Goal: Task Accomplishment & Management: Complete application form

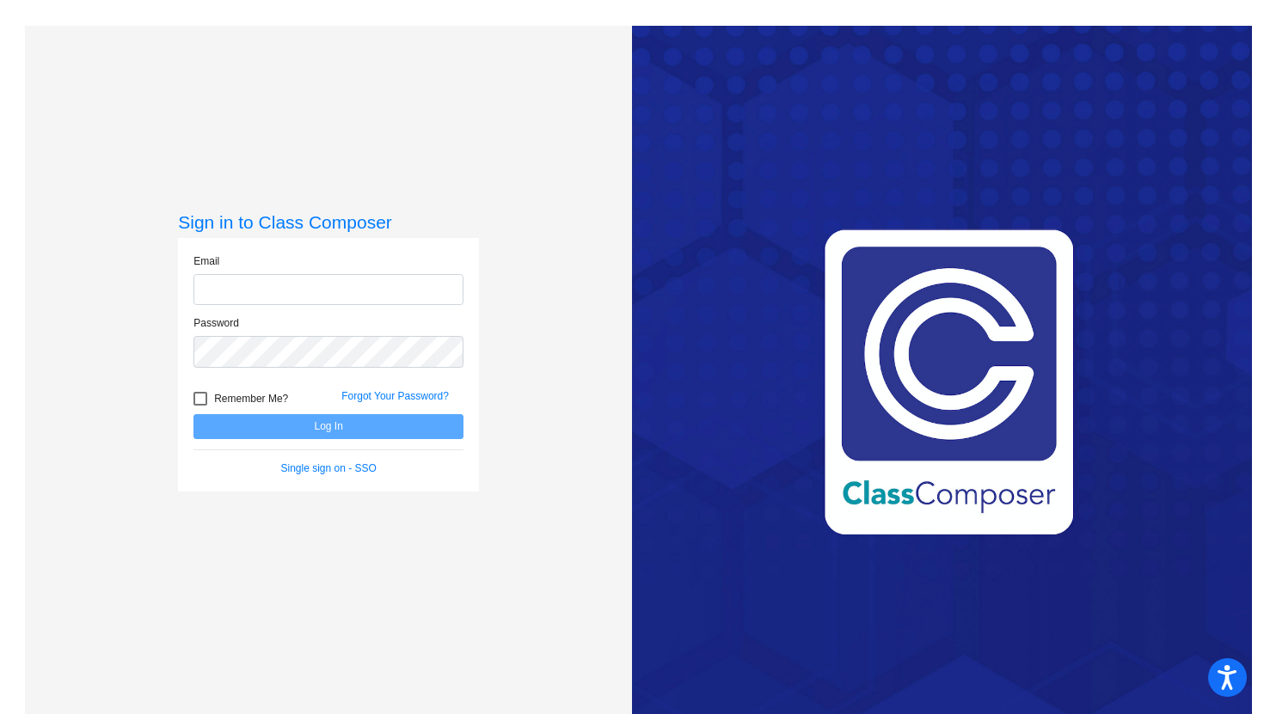
type input "[PERSON_NAME][EMAIL_ADDRESS][DOMAIN_NAME]"
click at [220, 426] on button "Log In" at bounding box center [328, 426] width 270 height 25
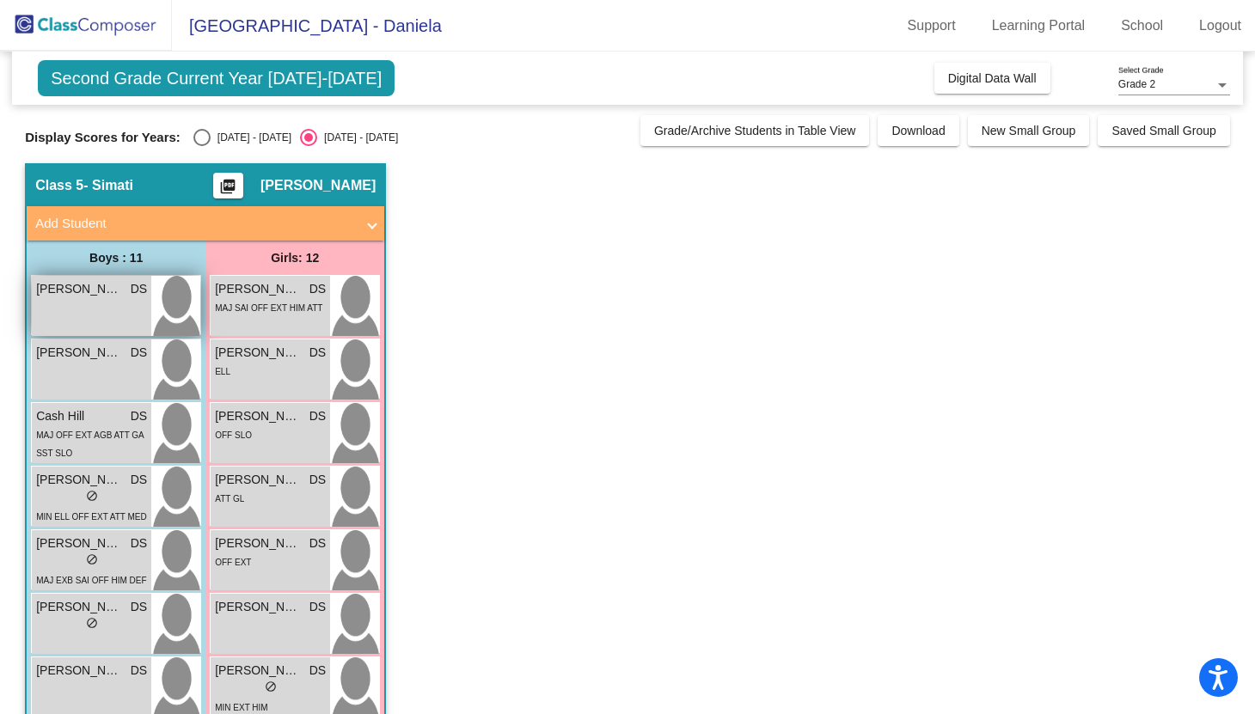
click at [104, 307] on div "Athan Fajardo DS lock do_not_disturb_alt" at bounding box center [91, 306] width 119 height 60
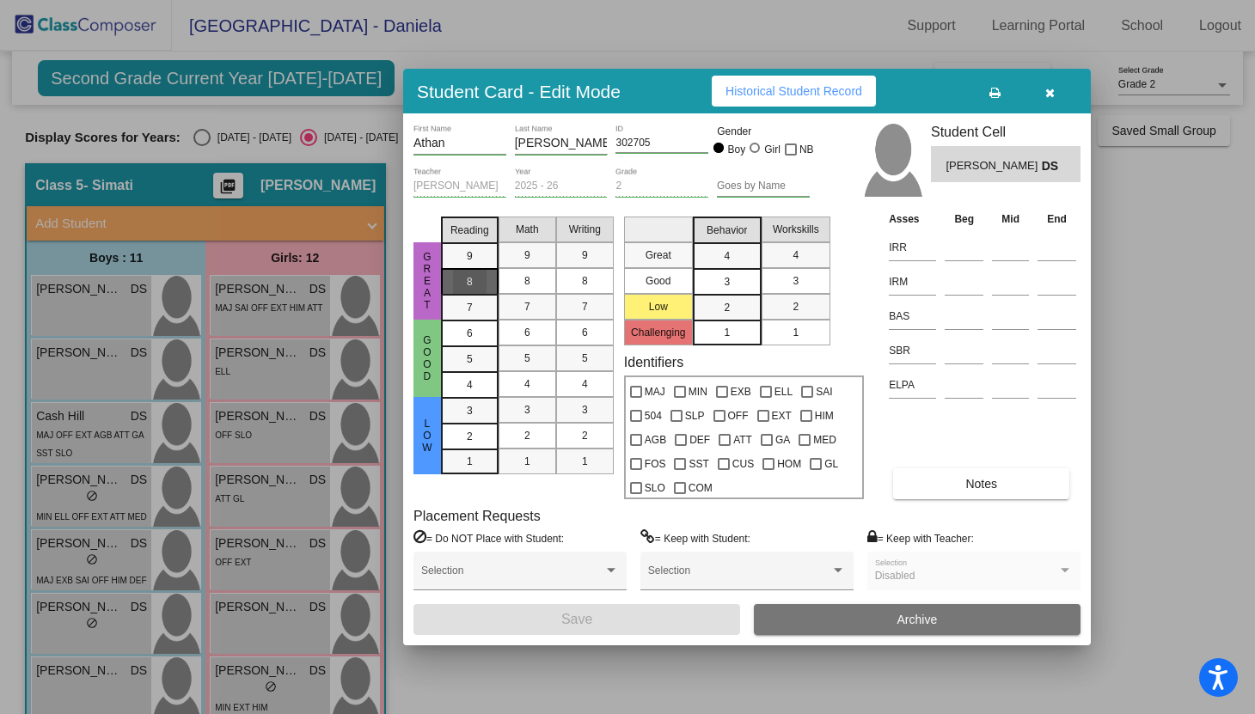
click at [478, 284] on div "8" at bounding box center [470, 282] width 34 height 26
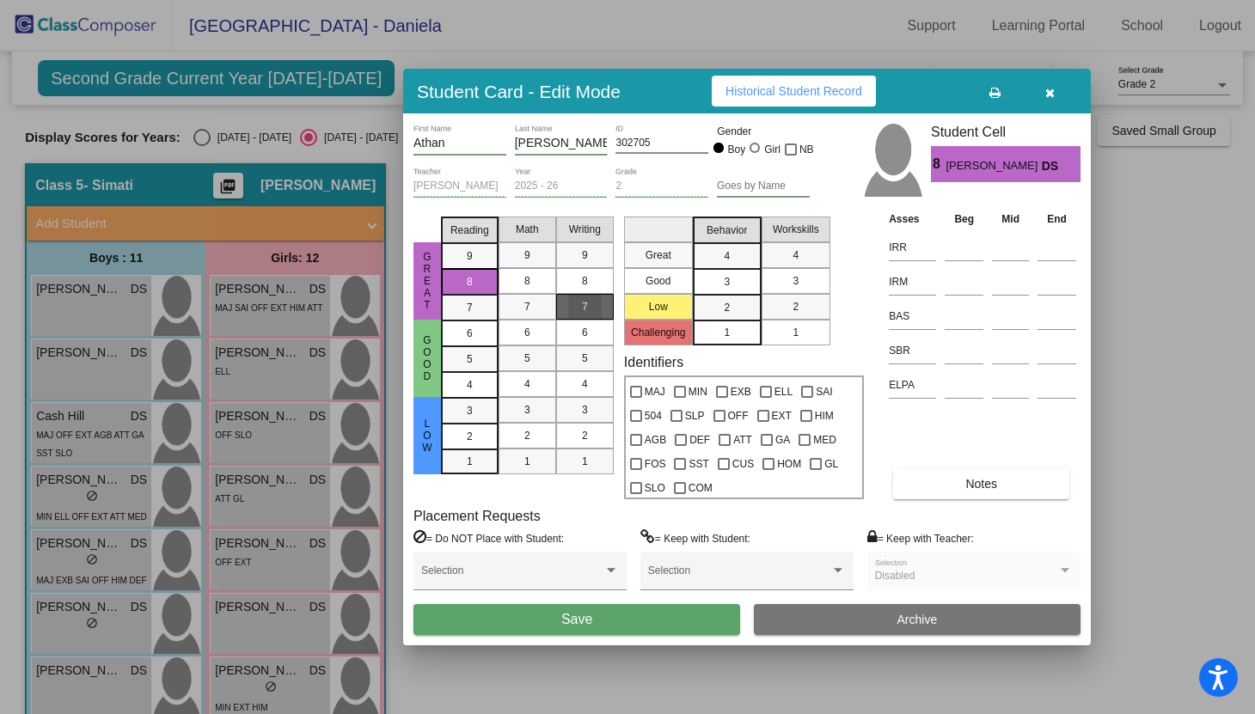
click at [592, 309] on div "7" at bounding box center [585, 307] width 34 height 26
click at [576, 312] on div "7" at bounding box center [585, 307] width 34 height 26
click at [586, 361] on span "5" at bounding box center [585, 358] width 6 height 15
click at [523, 300] on div "7" at bounding box center [528, 307] width 34 height 26
click at [958, 248] on input at bounding box center [964, 248] width 39 height 26
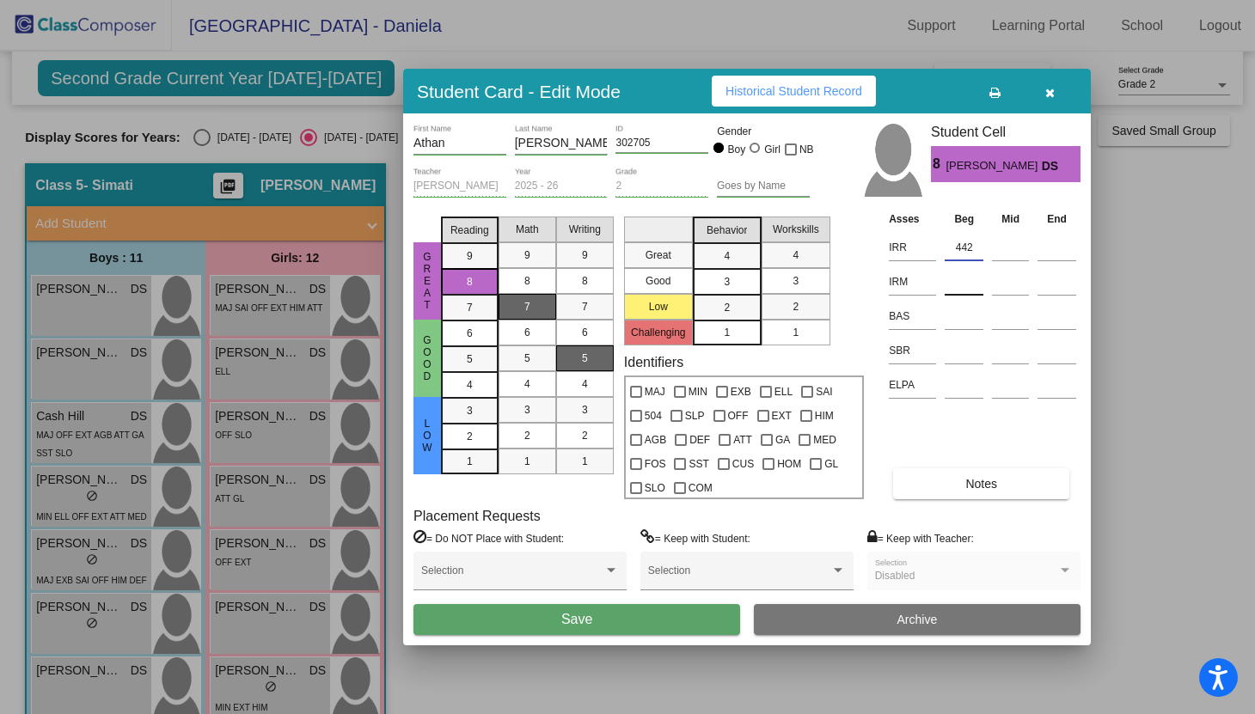
type input "442"
click at [950, 285] on input at bounding box center [964, 282] width 39 height 26
type input "389"
click at [909, 425] on div "Asses Beg Mid End IRR 442 IRM 389 BAS SBR ELPA Notes" at bounding box center [983, 355] width 196 height 290
click at [705, 273] on mat-list-option "3" at bounding box center [727, 281] width 69 height 26
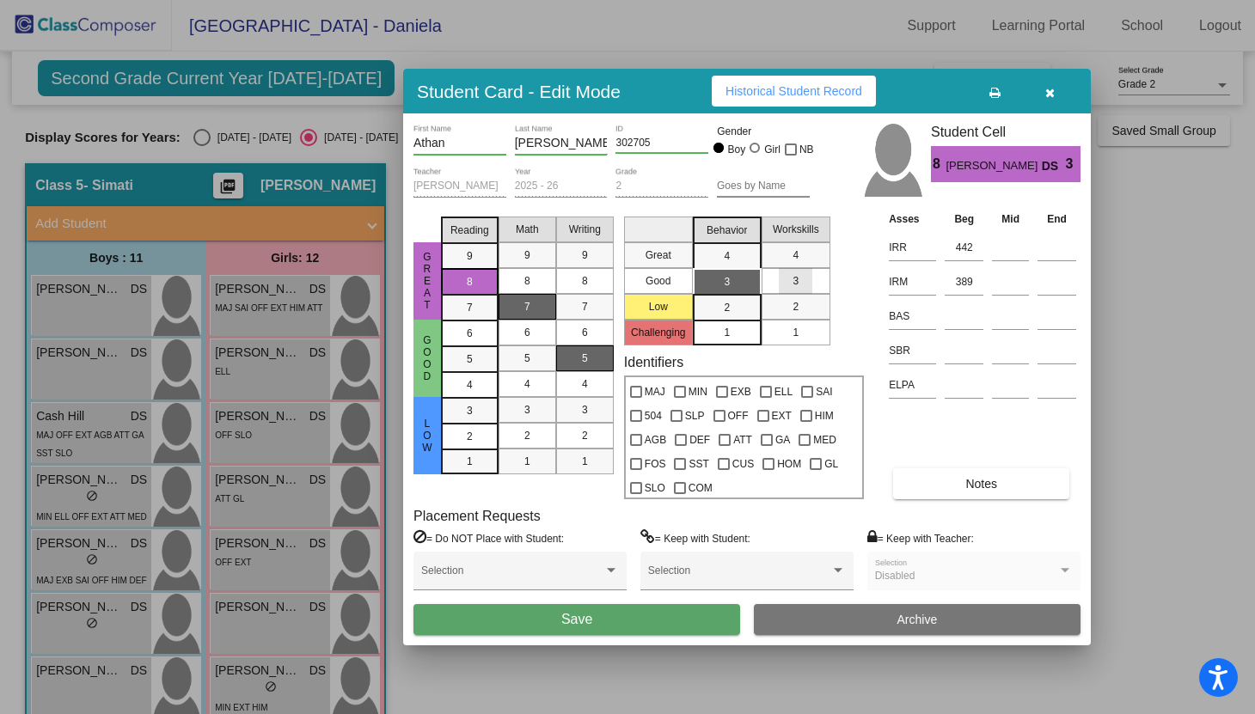
click at [778, 270] on mat-list-option "3" at bounding box center [796, 281] width 69 height 26
click at [658, 617] on button "Save" at bounding box center [576, 619] width 327 height 31
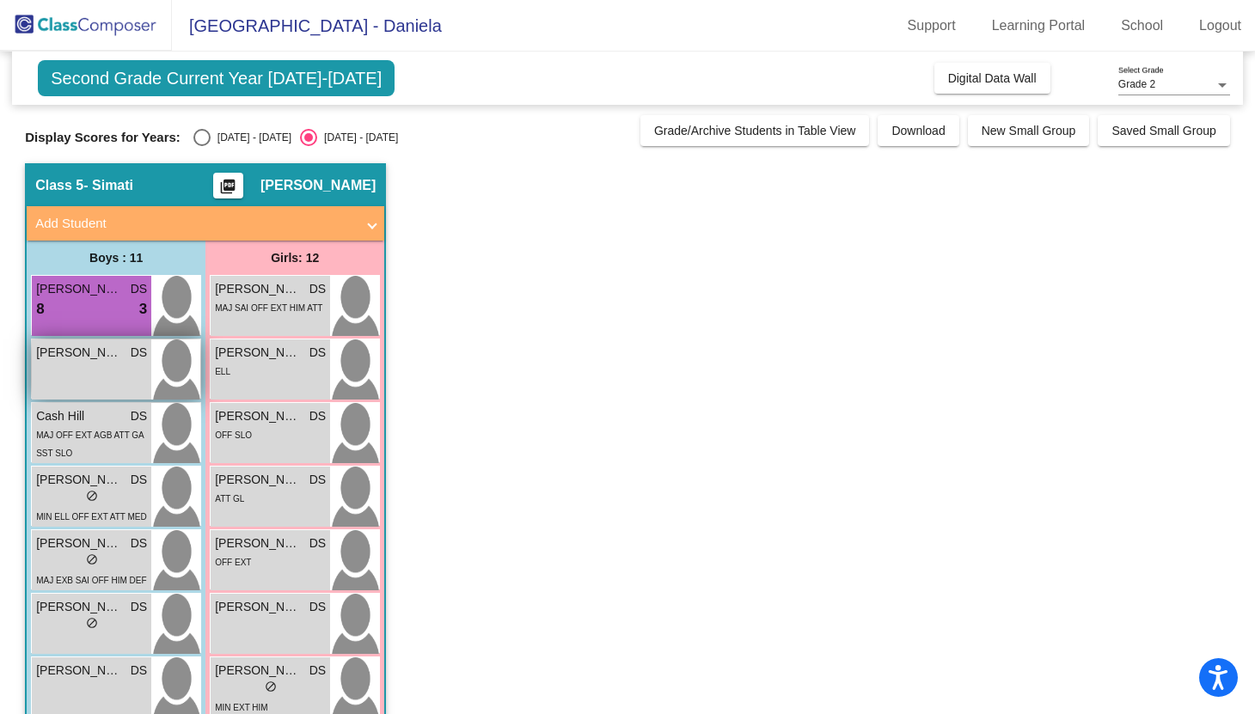
click at [75, 368] on div "Axel Clifford DS lock do_not_disturb_alt" at bounding box center [91, 370] width 119 height 60
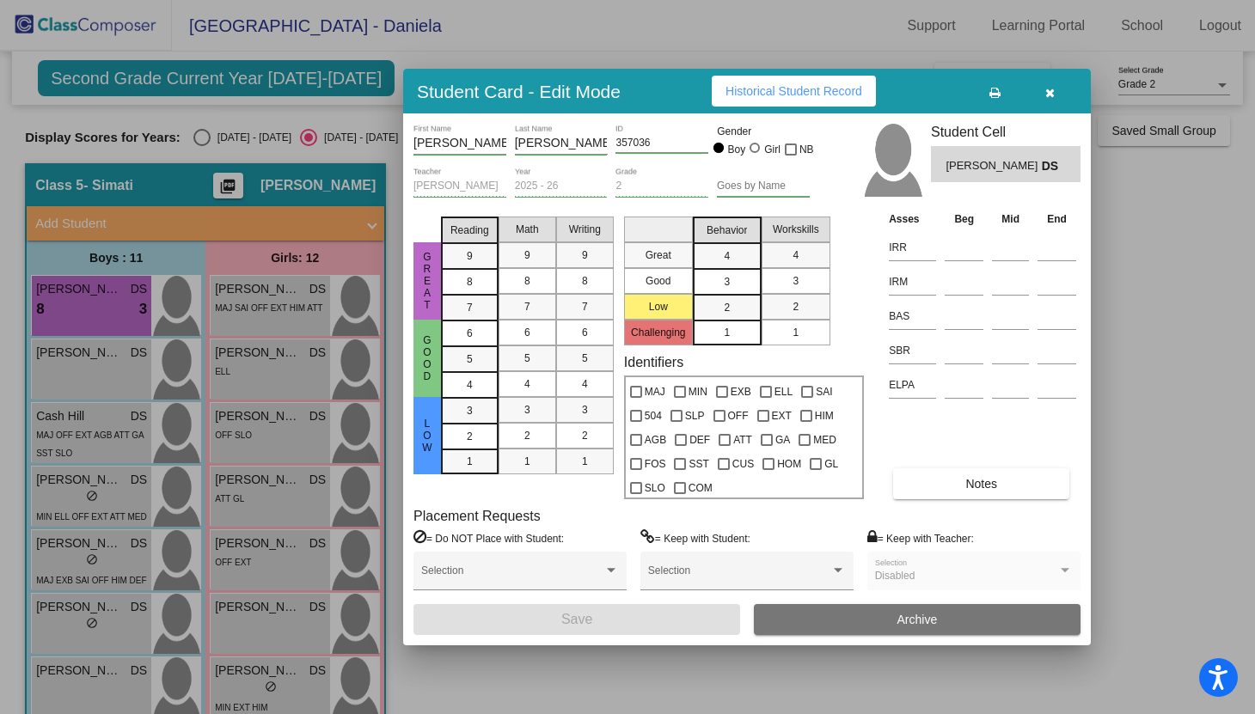
click at [701, 274] on mat-list-option "3" at bounding box center [727, 281] width 69 height 26
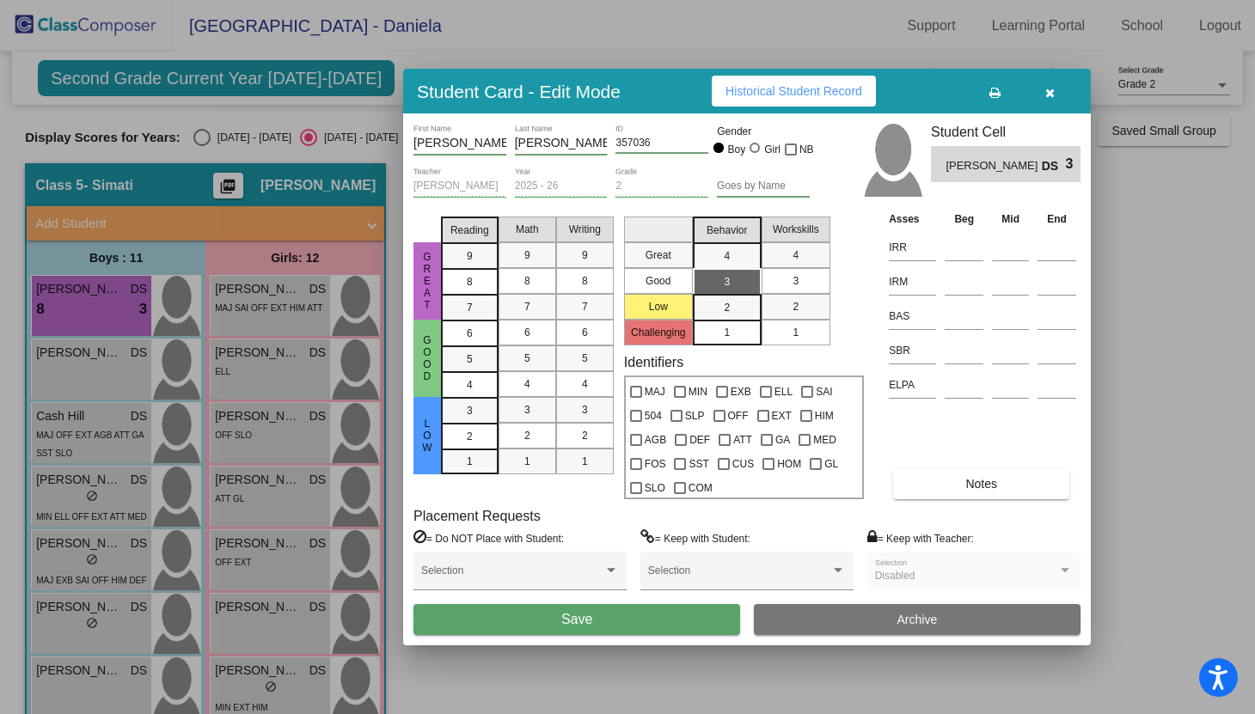
click at [780, 274] on div "3" at bounding box center [796, 281] width 34 height 26
click at [519, 289] on div "8" at bounding box center [528, 281] width 34 height 26
click at [589, 402] on div "3" at bounding box center [585, 410] width 34 height 26
click at [465, 301] on div "7" at bounding box center [470, 308] width 34 height 26
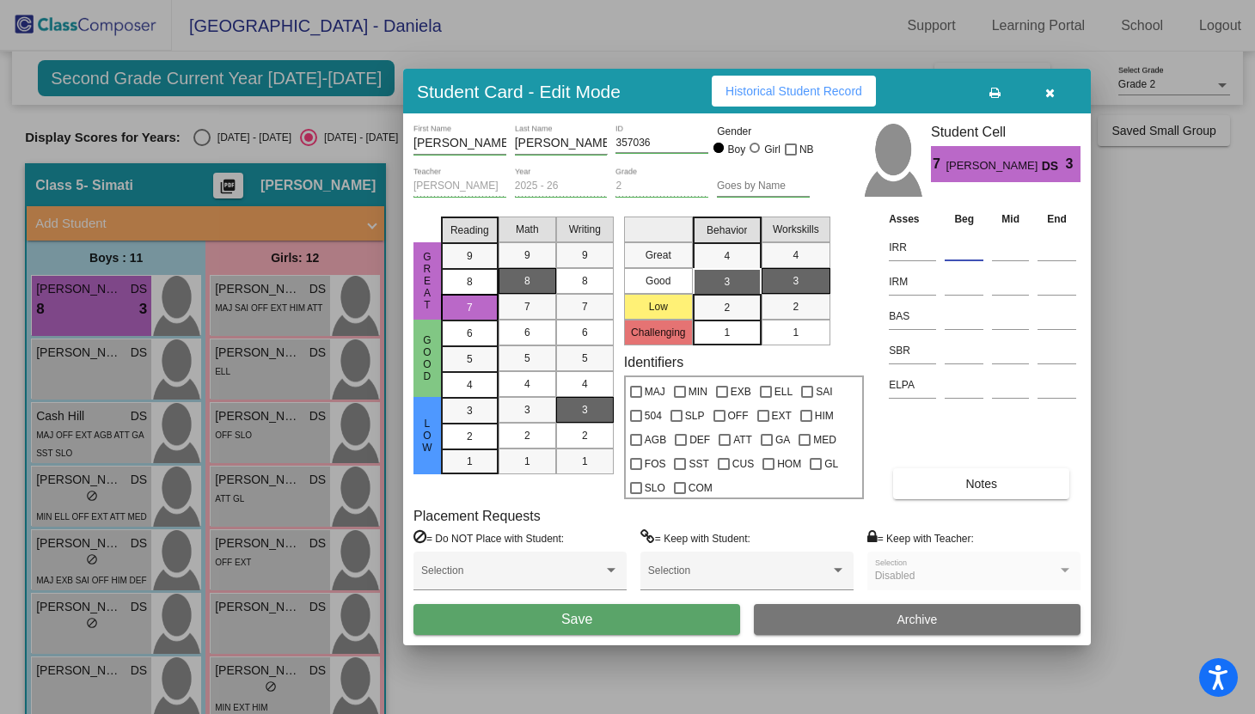
click at [954, 238] on input at bounding box center [964, 248] width 39 height 26
type input "433"
click at [974, 279] on input at bounding box center [964, 282] width 39 height 26
type input "419"
click at [958, 316] on input at bounding box center [964, 316] width 39 height 26
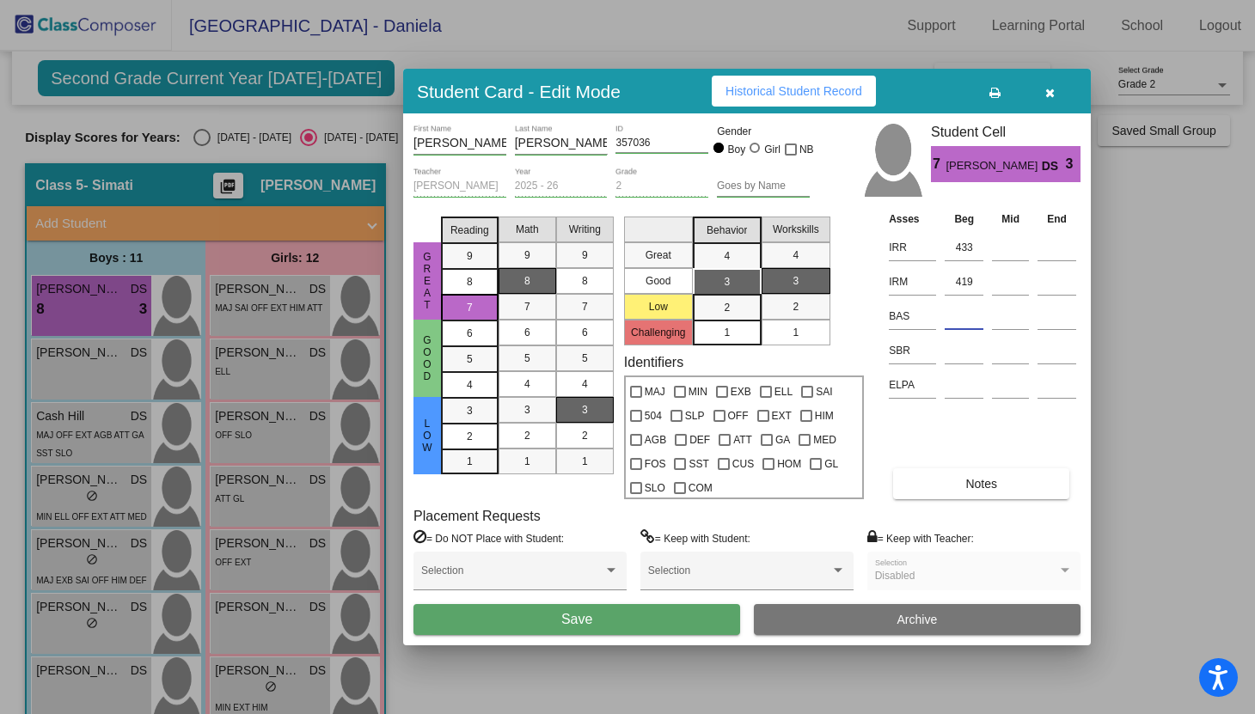
type input "g"
type input "G"
click at [529, 617] on button "Save" at bounding box center [576, 619] width 327 height 31
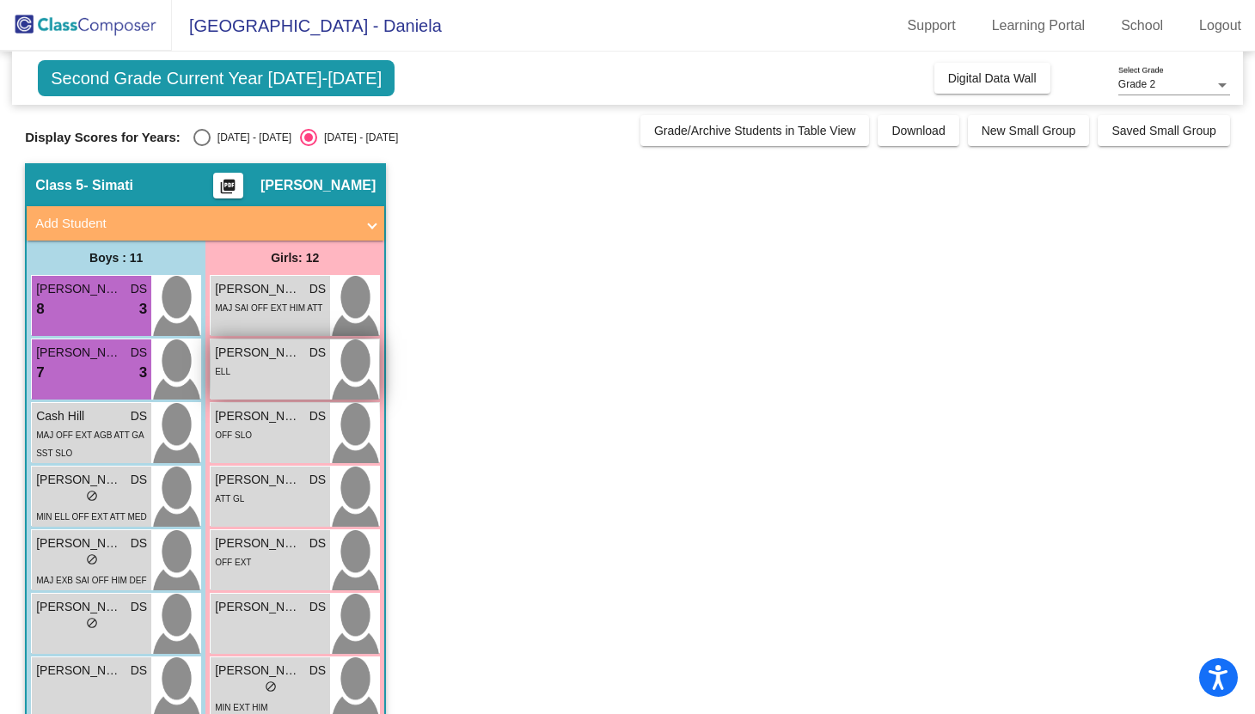
click at [281, 366] on div "ELL" at bounding box center [270, 371] width 111 height 18
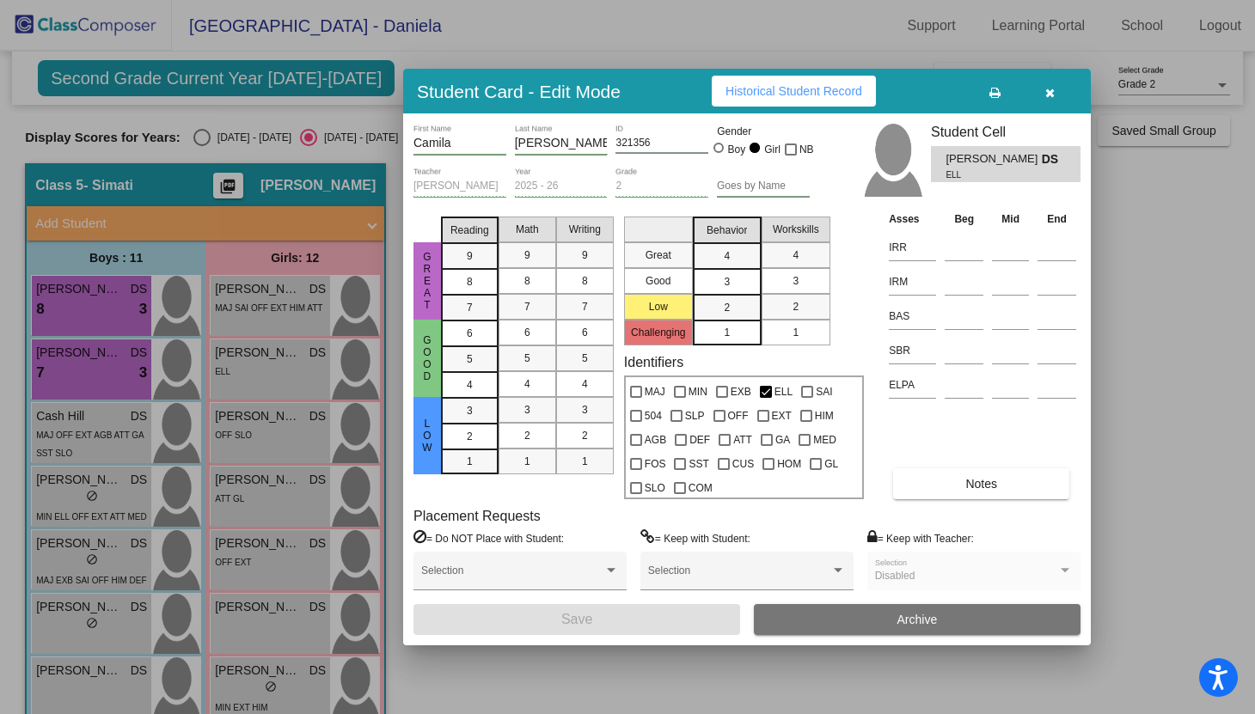
click at [731, 280] on div "3" at bounding box center [727, 282] width 34 height 26
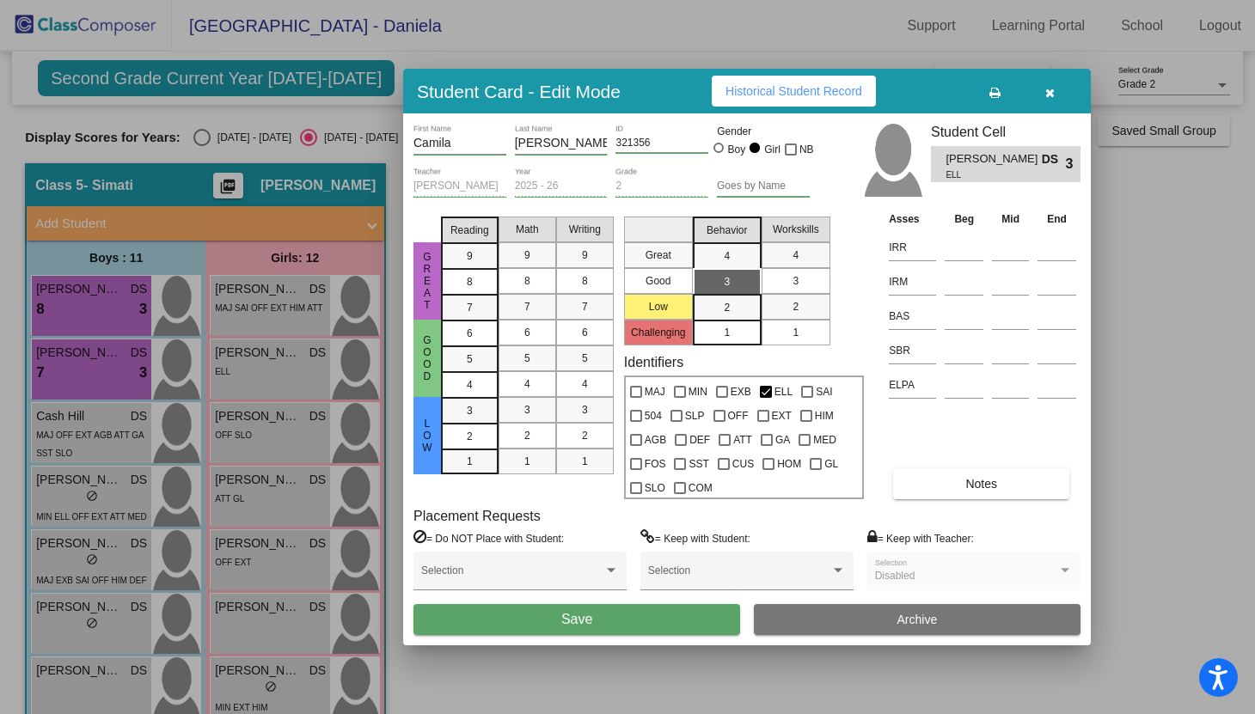
click at [773, 274] on mat-list-option "3" at bounding box center [796, 281] width 69 height 26
click at [445, 308] on mat-list-option "7" at bounding box center [470, 307] width 58 height 26
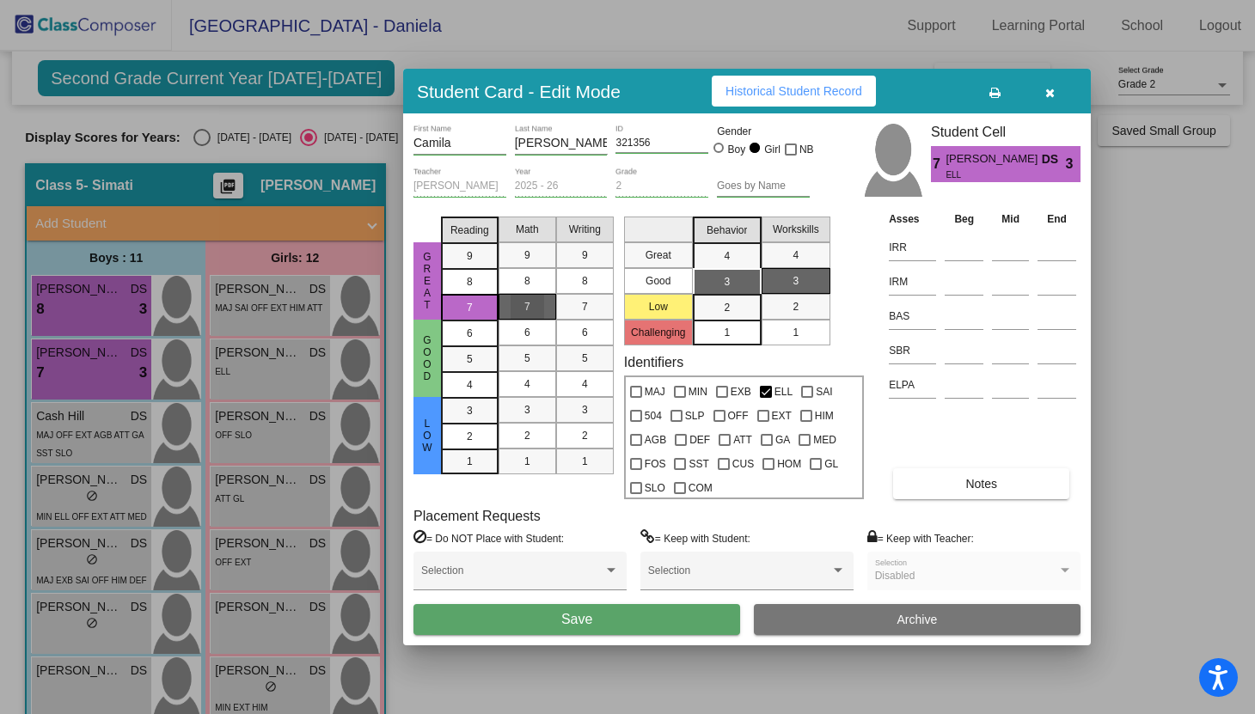
click at [519, 305] on div "7" at bounding box center [528, 307] width 34 height 26
click at [952, 239] on input at bounding box center [964, 248] width 39 height 26
type input "441"
click at [945, 287] on input at bounding box center [964, 282] width 39 height 26
type input "405"
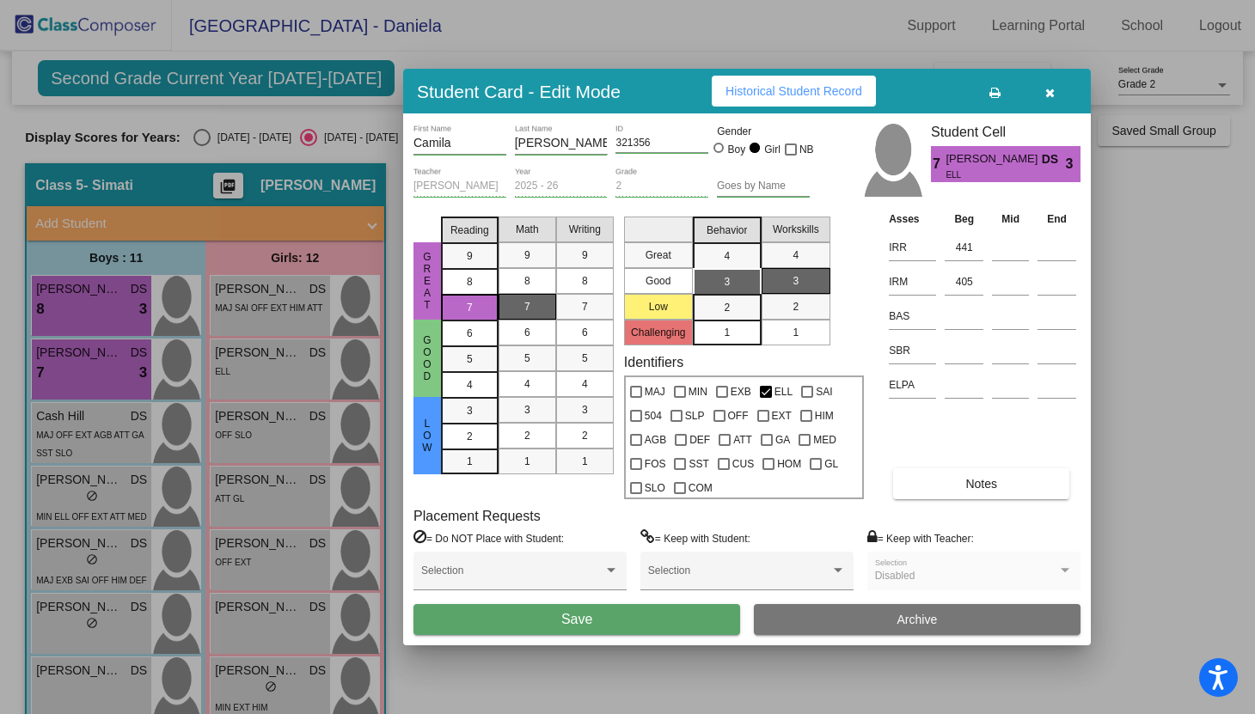
click at [1104, 408] on div at bounding box center [627, 357] width 1255 height 714
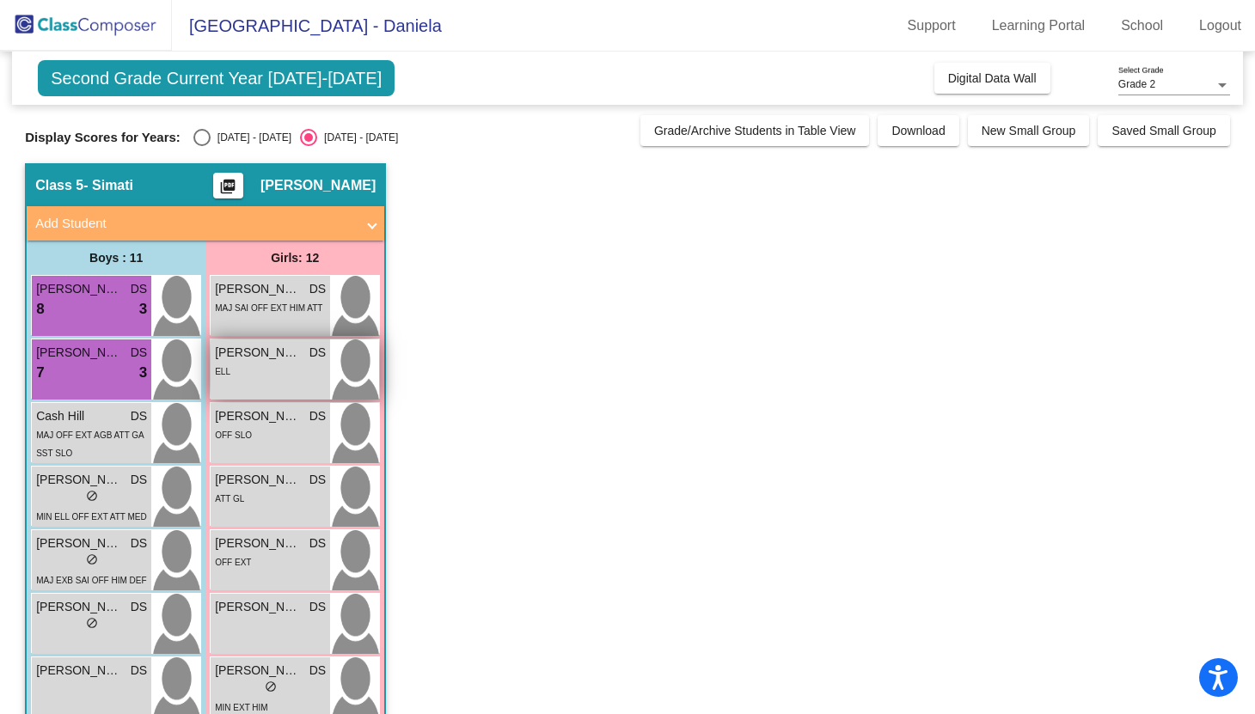
click at [318, 375] on div "ELL" at bounding box center [270, 371] width 111 height 18
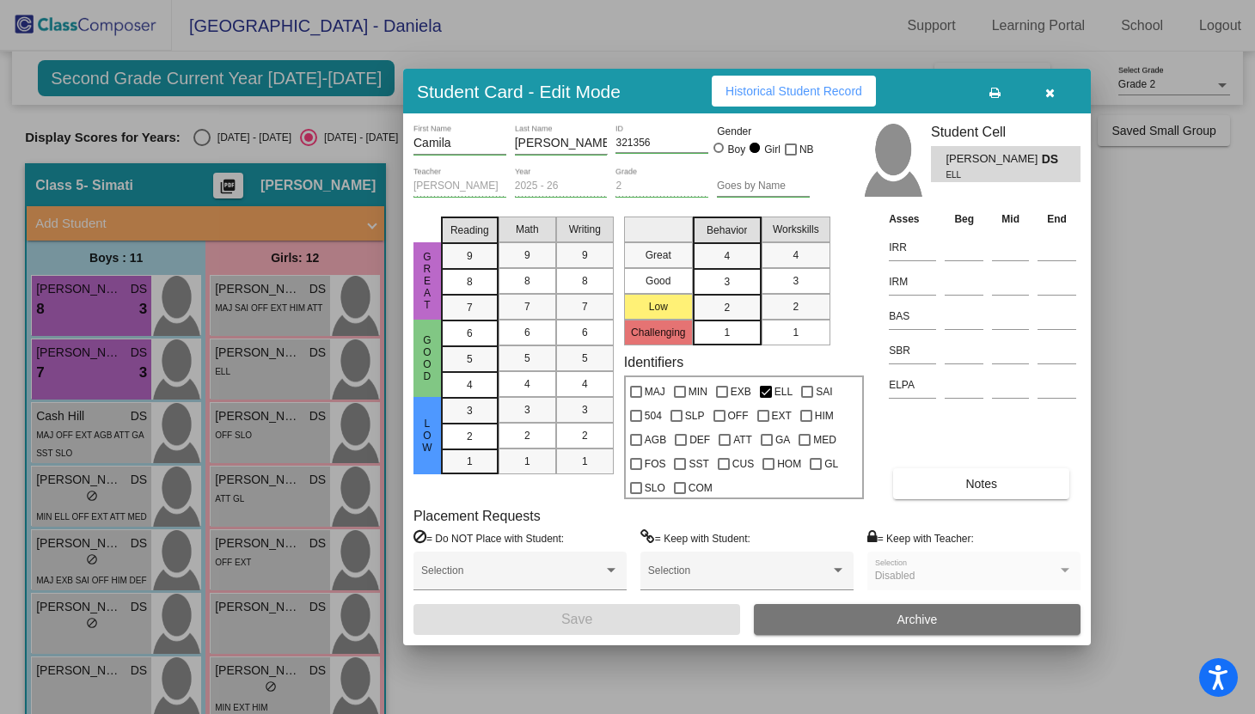
click at [937, 235] on td "IRR" at bounding box center [913, 246] width 56 height 34
click at [953, 244] on input at bounding box center [964, 248] width 39 height 26
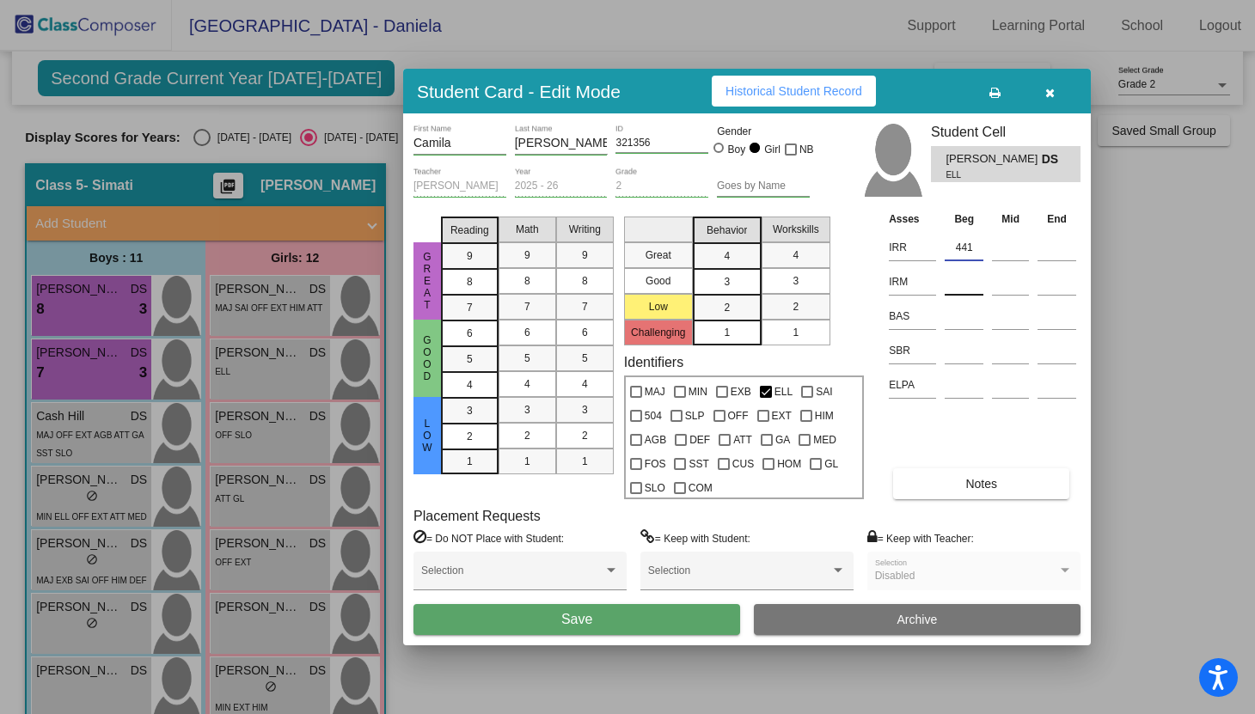
type input "441"
click at [971, 275] on input at bounding box center [964, 282] width 39 height 26
type input "405"
click at [781, 285] on div "3" at bounding box center [796, 281] width 34 height 26
click at [726, 284] on span "3" at bounding box center [727, 281] width 6 height 15
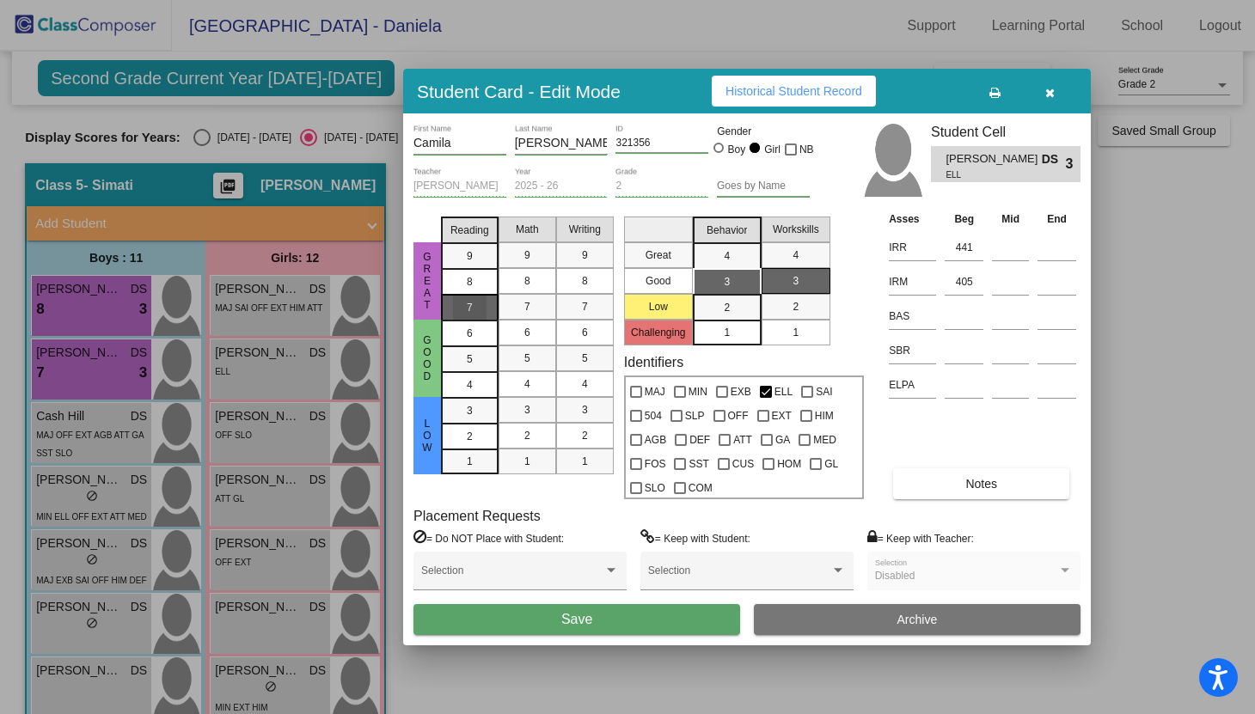
click at [463, 308] on div "7" at bounding box center [470, 308] width 34 height 26
click at [529, 303] on span "7" at bounding box center [527, 306] width 6 height 15
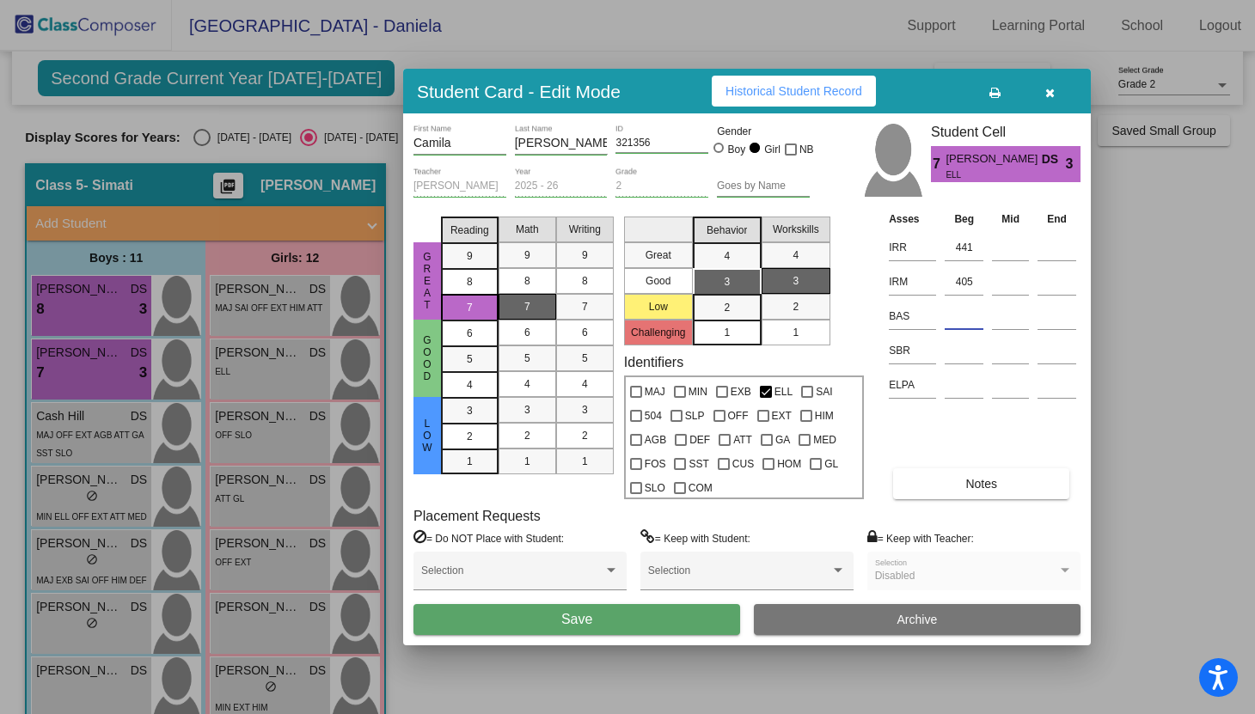
click at [956, 324] on input at bounding box center [964, 316] width 39 height 26
type input "H"
click at [657, 615] on button "Save" at bounding box center [576, 619] width 327 height 31
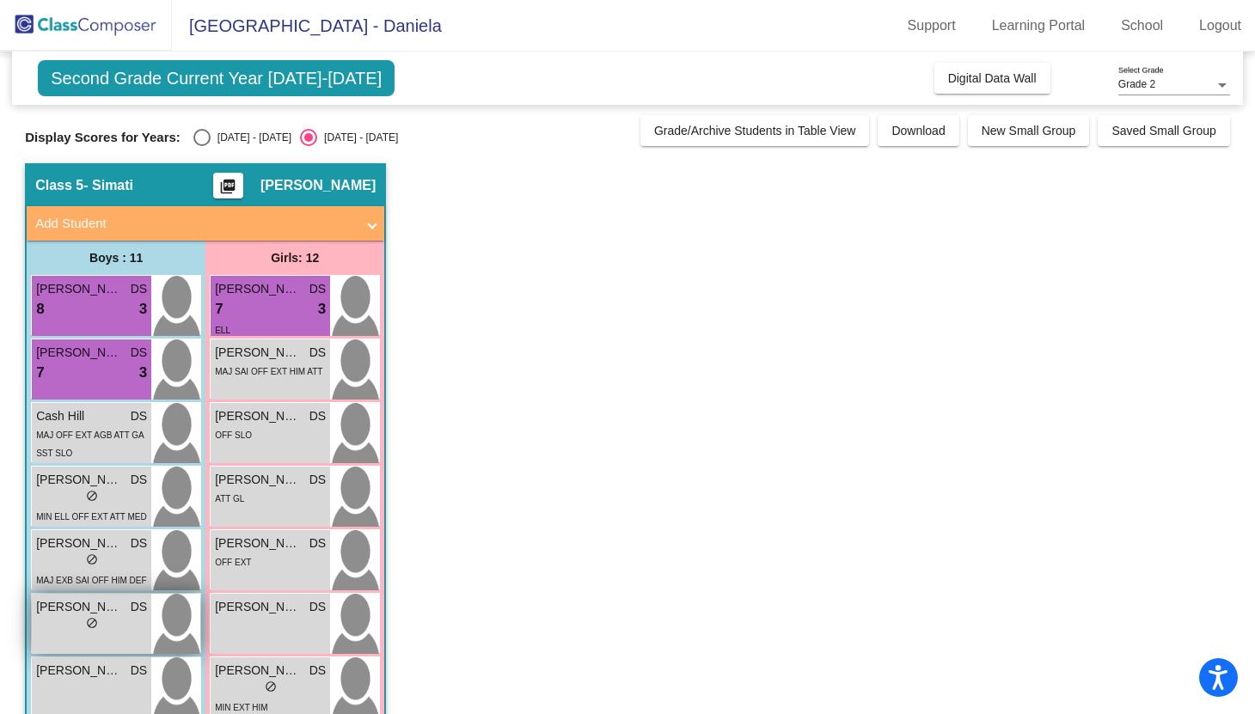
click at [102, 627] on div "lock do_not_disturb_alt" at bounding box center [91, 625] width 111 height 18
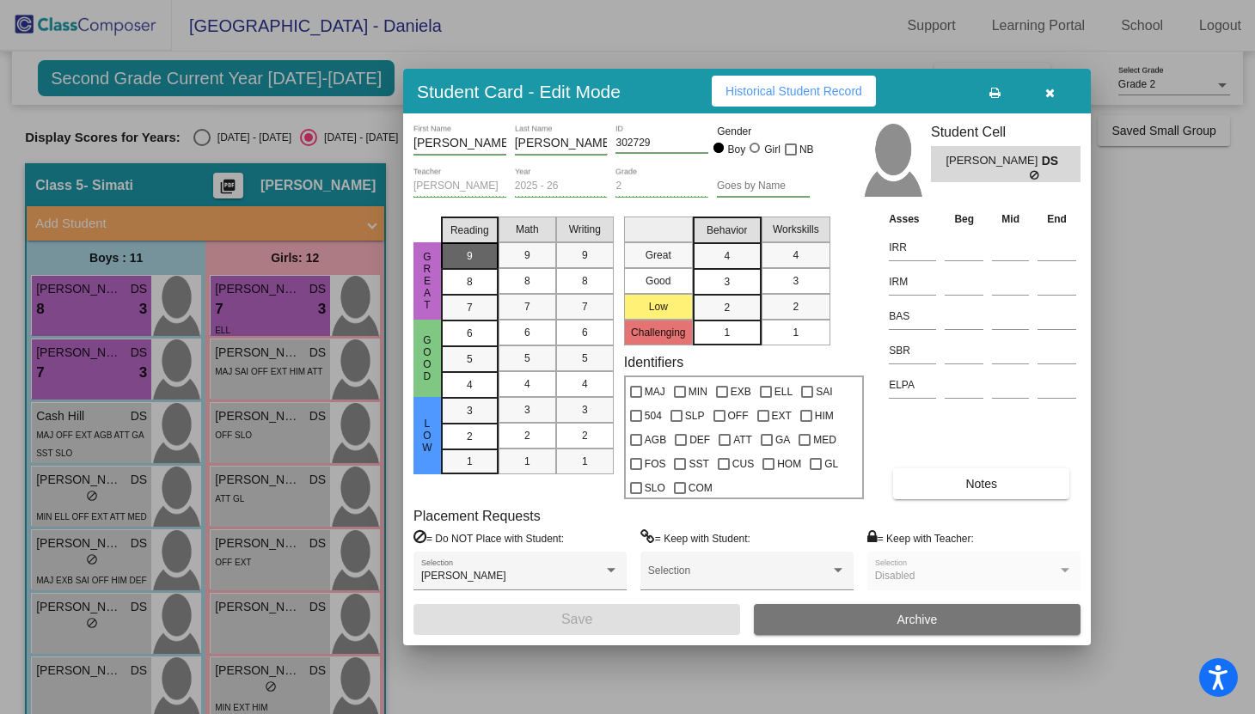
click at [477, 265] on div "9" at bounding box center [470, 256] width 34 height 26
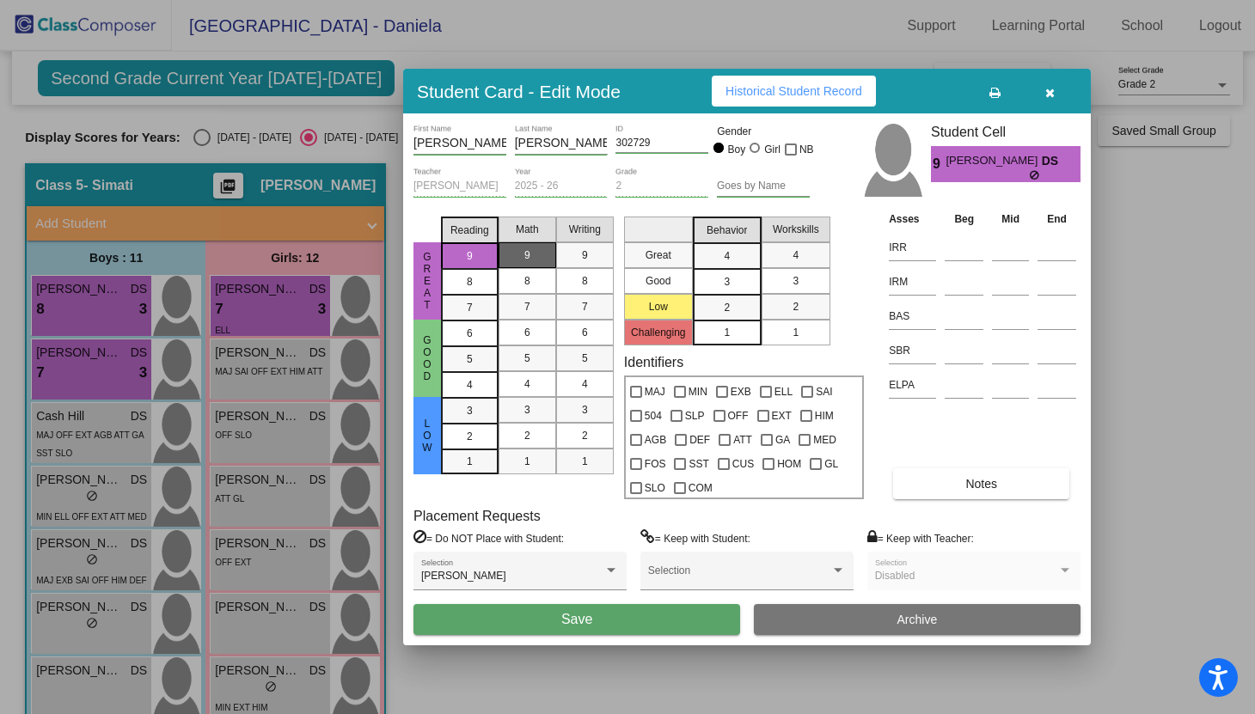
click at [511, 256] on div "9" at bounding box center [528, 255] width 34 height 26
click at [568, 258] on div "9" at bounding box center [585, 255] width 34 height 26
click at [712, 257] on div "4" at bounding box center [727, 256] width 34 height 26
click at [797, 251] on span "4" at bounding box center [796, 255] width 6 height 15
click at [980, 252] on input at bounding box center [964, 248] width 39 height 26
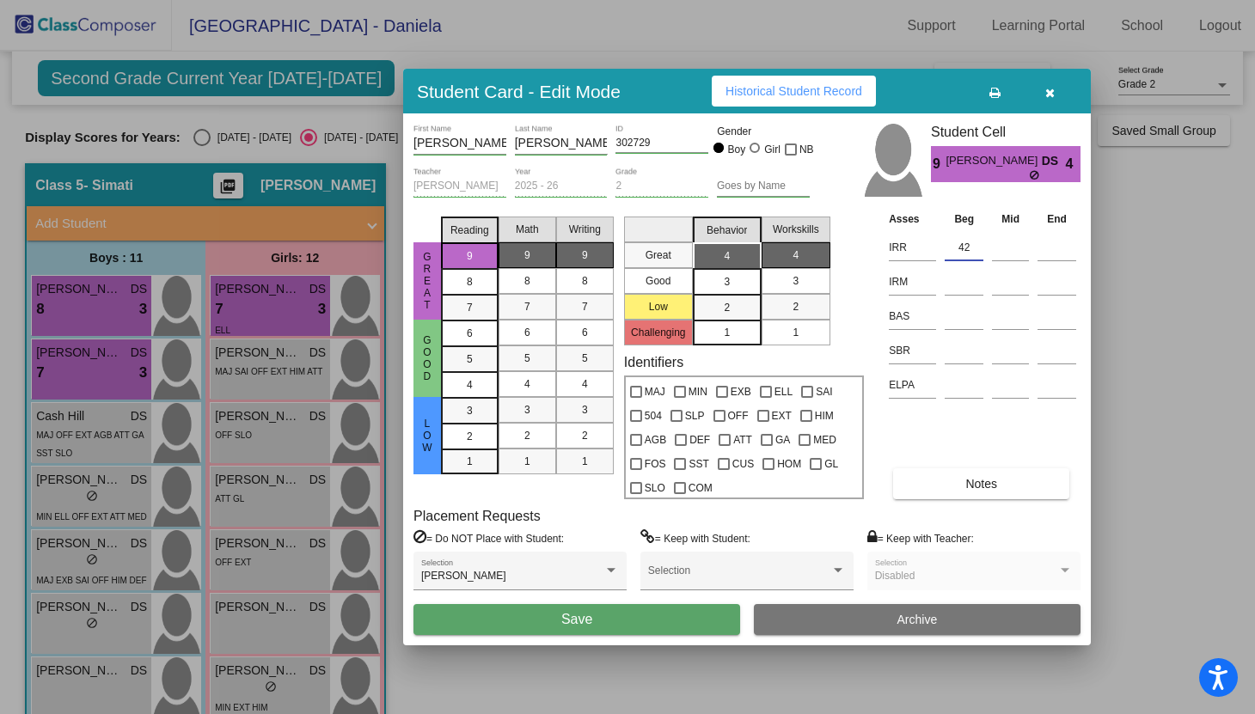
type input "4"
type input "513"
click at [963, 279] on input at bounding box center [964, 282] width 39 height 26
click at [954, 291] on input at bounding box center [964, 282] width 39 height 26
type input "422"
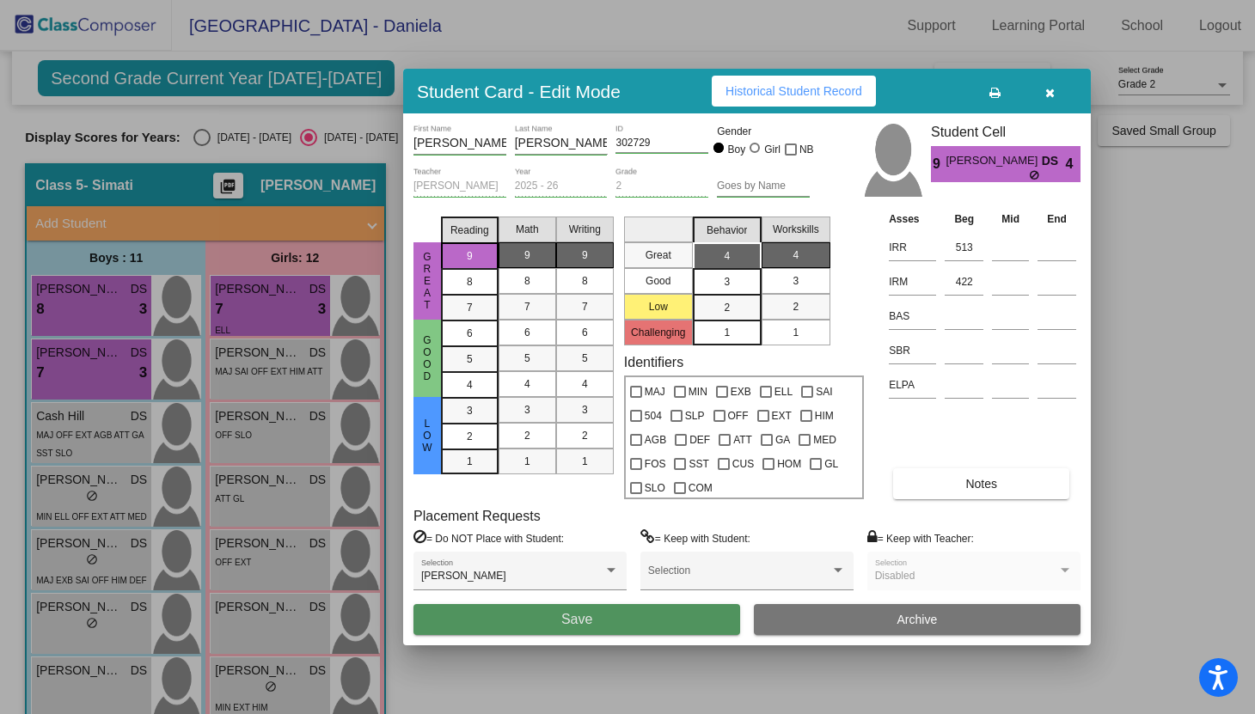
click at [601, 612] on button "Save" at bounding box center [576, 619] width 327 height 31
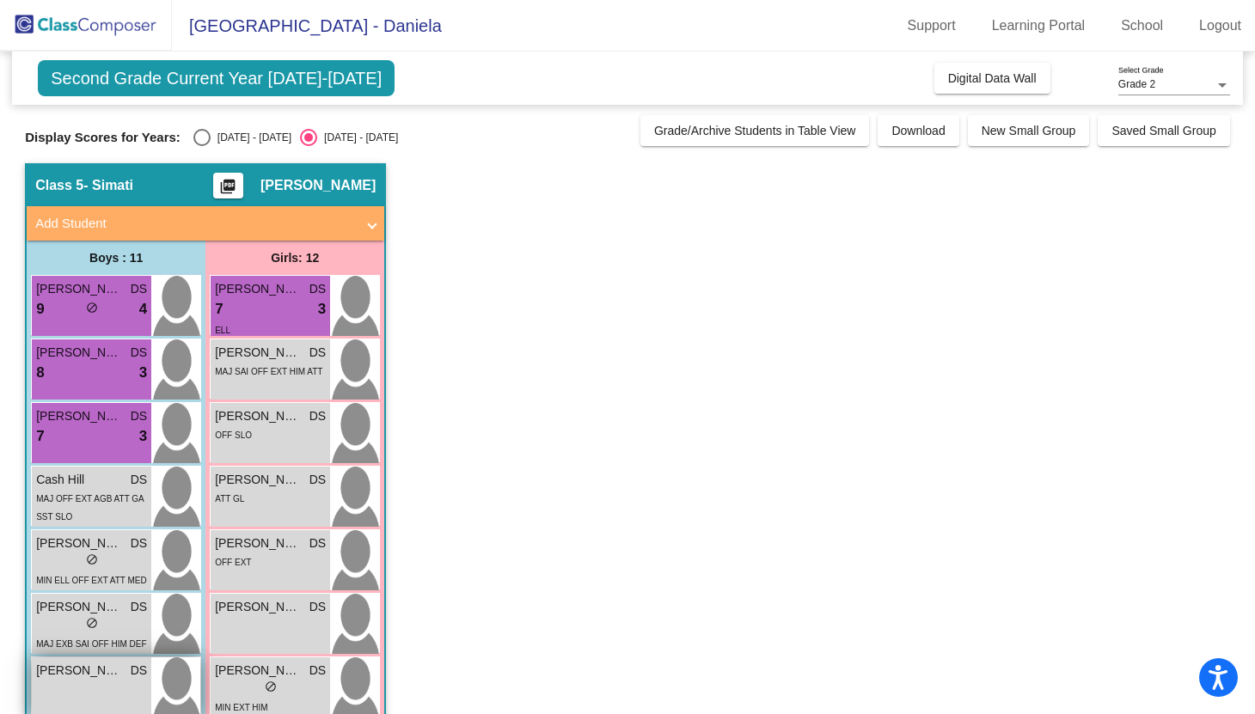
click at [40, 692] on div "Jesiah Moya DS lock do_not_disturb_alt" at bounding box center [91, 688] width 119 height 60
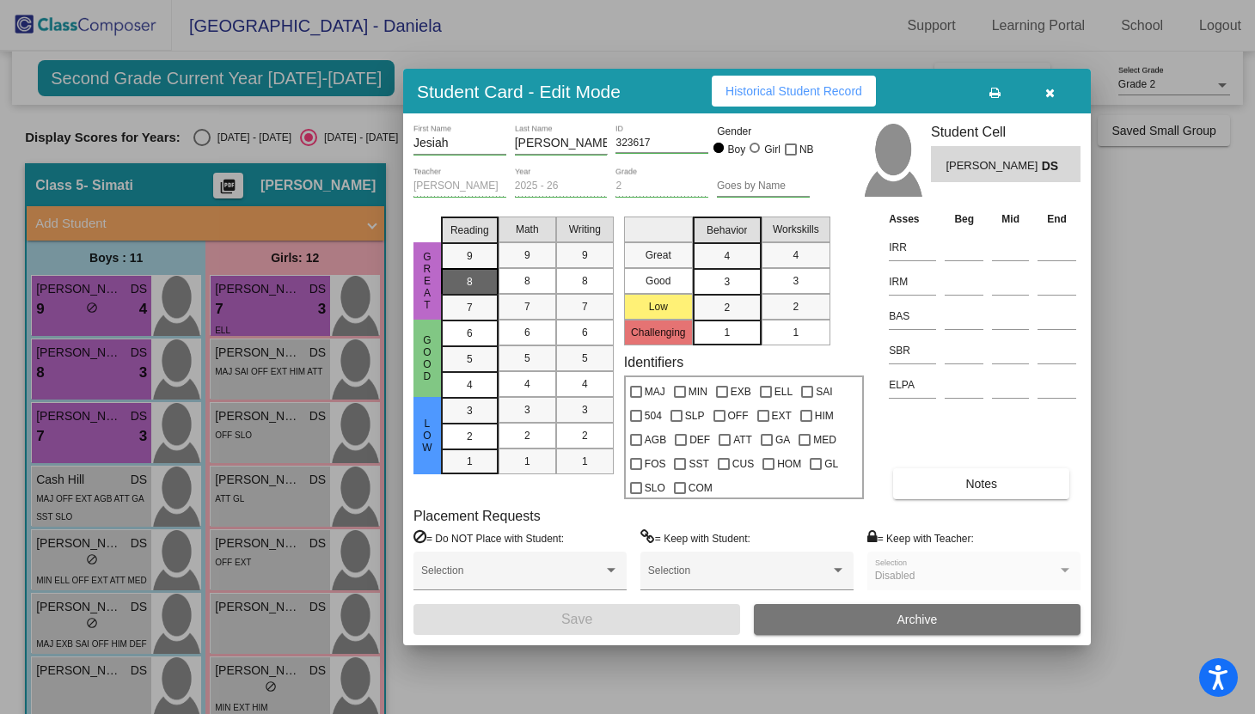
click at [476, 277] on div "8" at bounding box center [470, 282] width 34 height 26
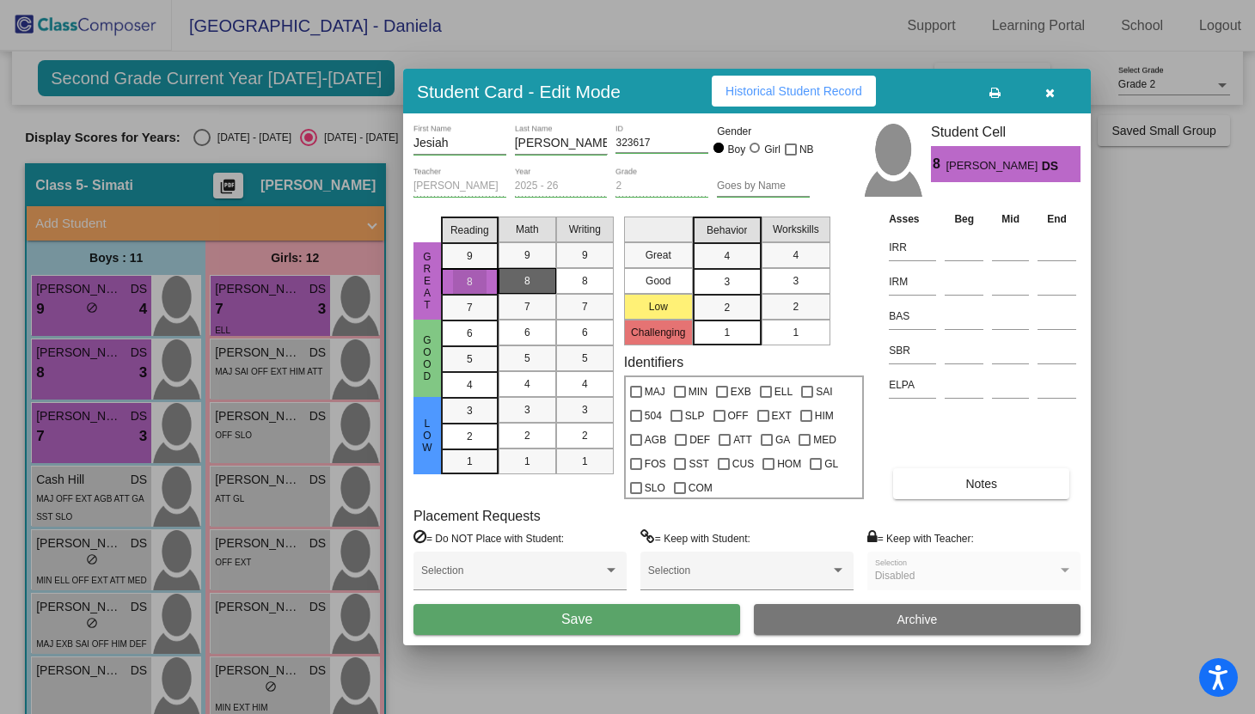
click at [521, 285] on div "8" at bounding box center [528, 281] width 34 height 26
click at [585, 279] on span "8" at bounding box center [585, 280] width 6 height 15
click at [730, 238] on div "Behavior" at bounding box center [727, 230] width 68 height 26
click at [731, 252] on div "4" at bounding box center [727, 256] width 34 height 26
click at [770, 265] on mat-list-option "4" at bounding box center [796, 255] width 69 height 26
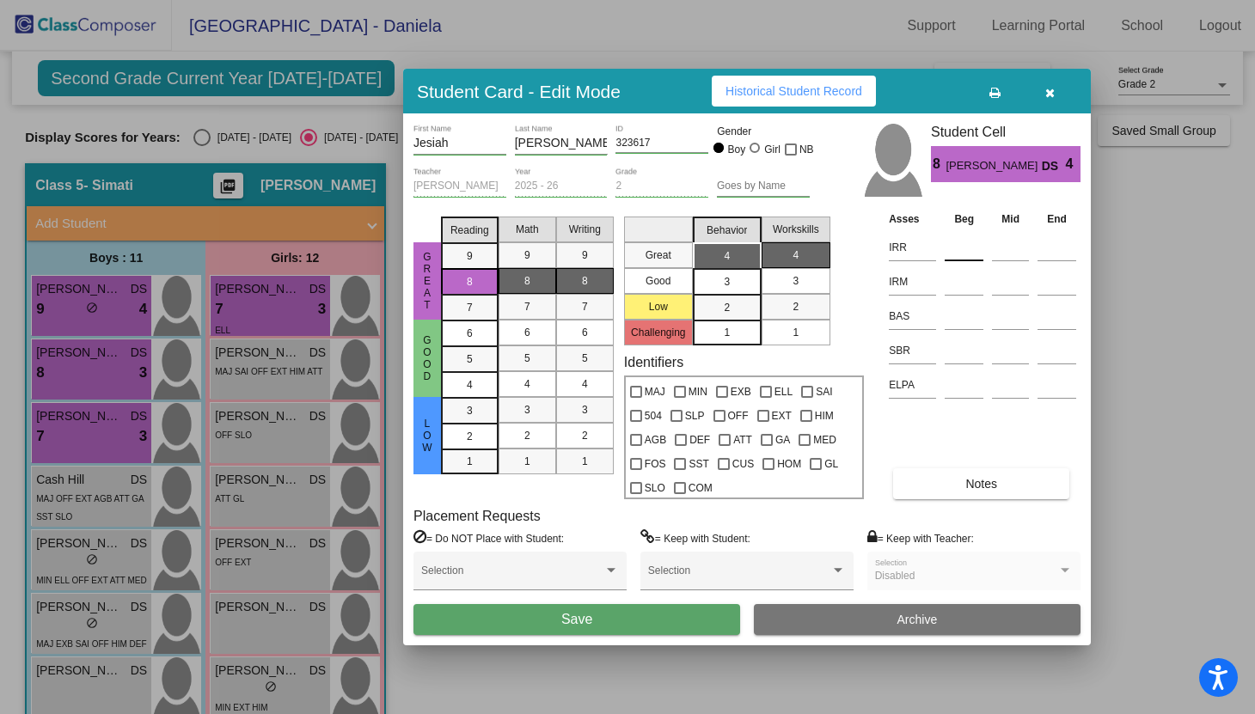
click at [959, 250] on input at bounding box center [964, 248] width 39 height 26
type input "500"
click at [960, 279] on input at bounding box center [964, 282] width 39 height 26
type input "410"
click at [947, 449] on div "Asses Beg Mid End IRR 500 IRM 410 BAS SBR ELPA Notes" at bounding box center [983, 355] width 196 height 290
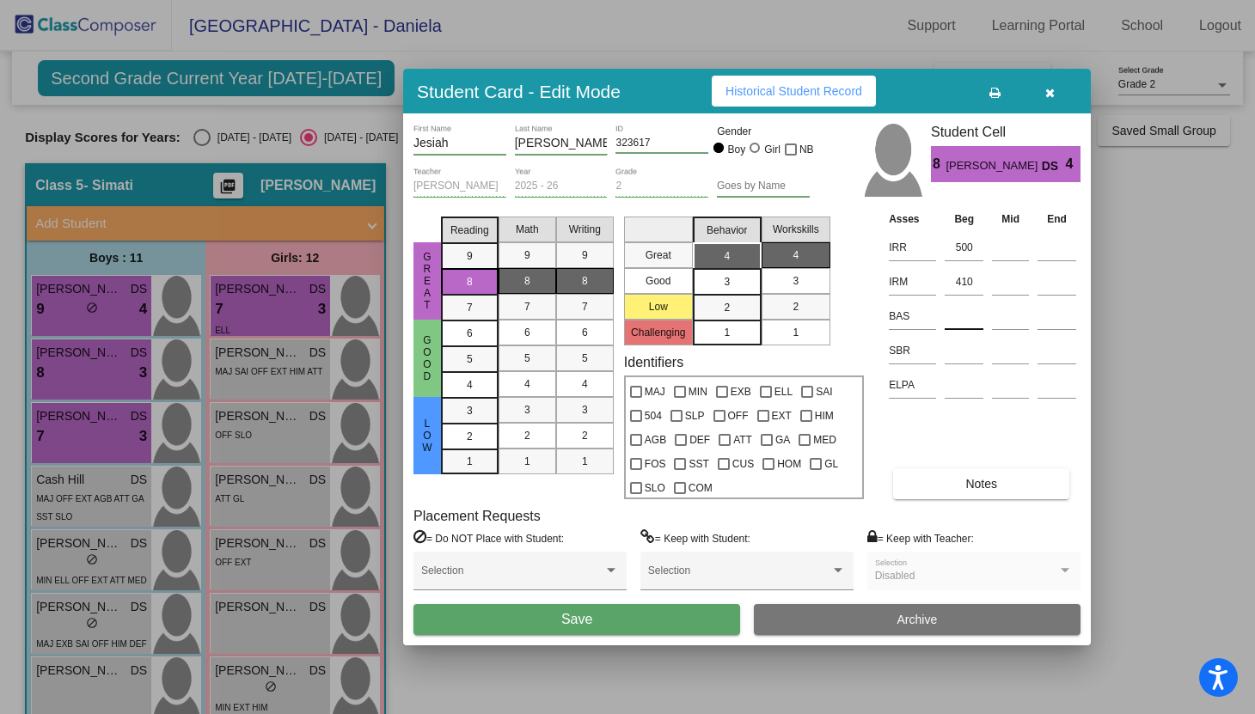
click at [964, 314] on input at bounding box center [964, 316] width 39 height 26
type input "K"
click at [554, 625] on button "Save" at bounding box center [576, 619] width 327 height 31
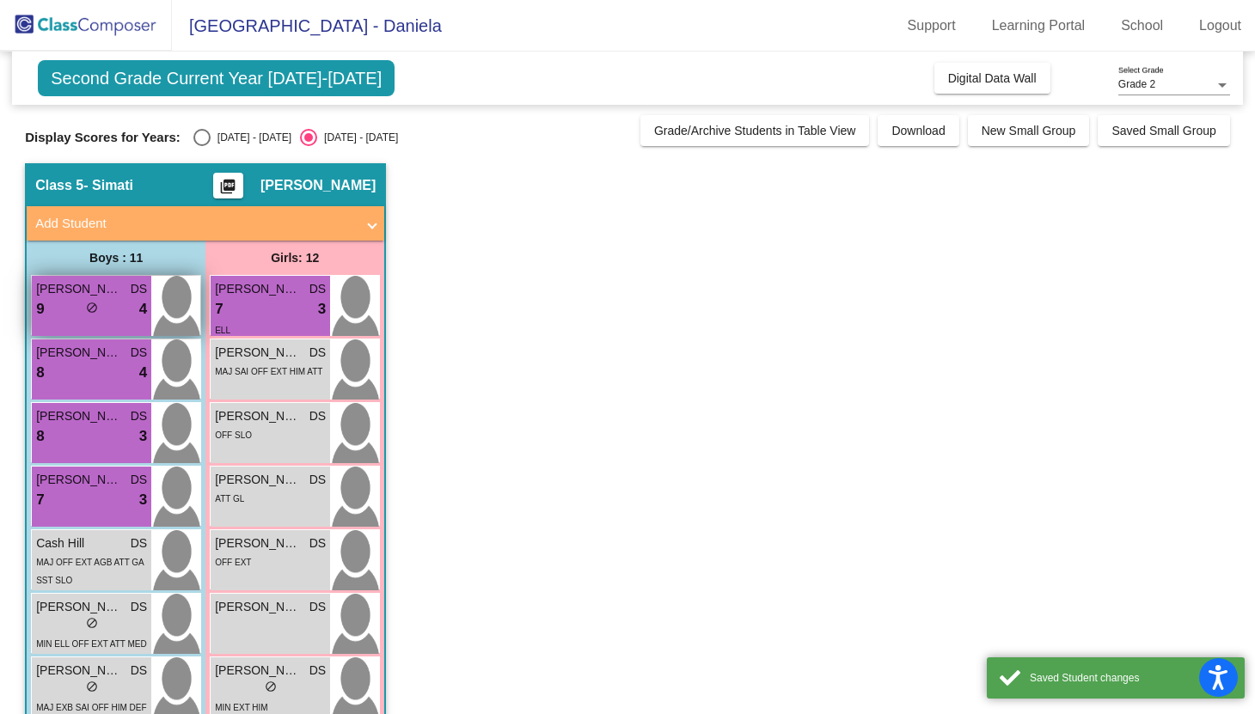
click at [69, 321] on div "Jeremiah Olivas DS 9 lock do_not_disturb_alt 4" at bounding box center [91, 306] width 119 height 60
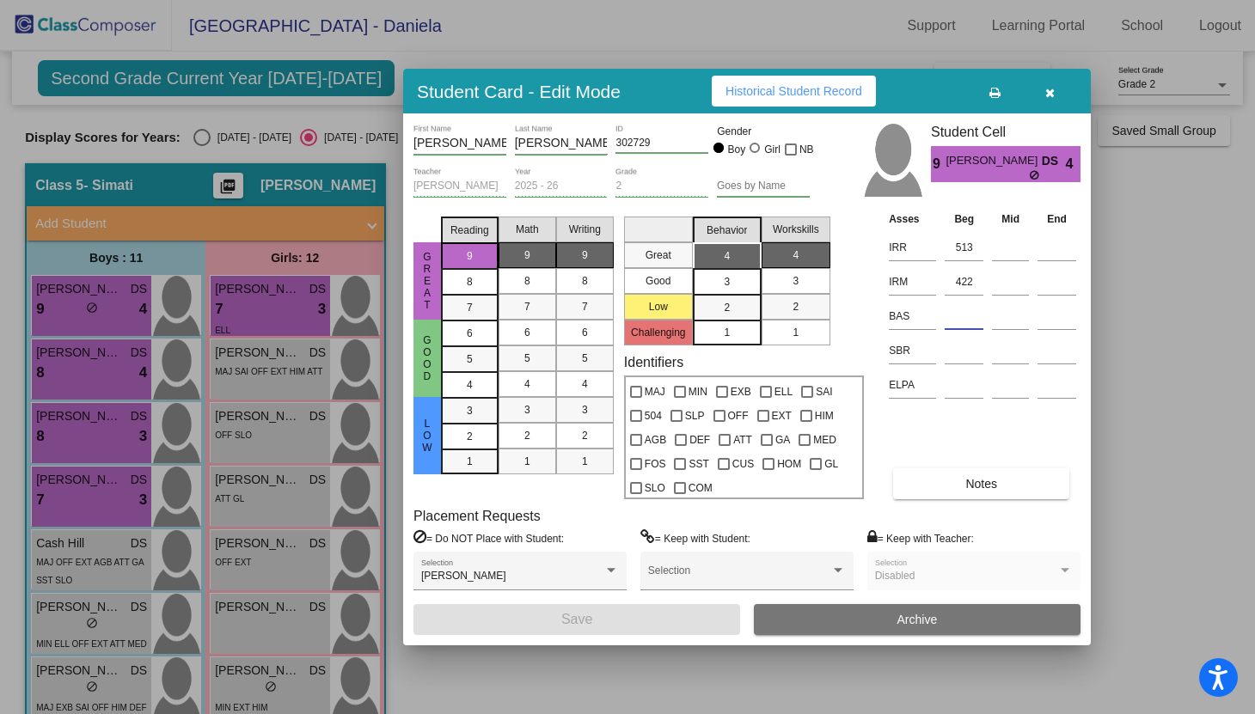
click at [959, 315] on input at bounding box center [964, 316] width 39 height 26
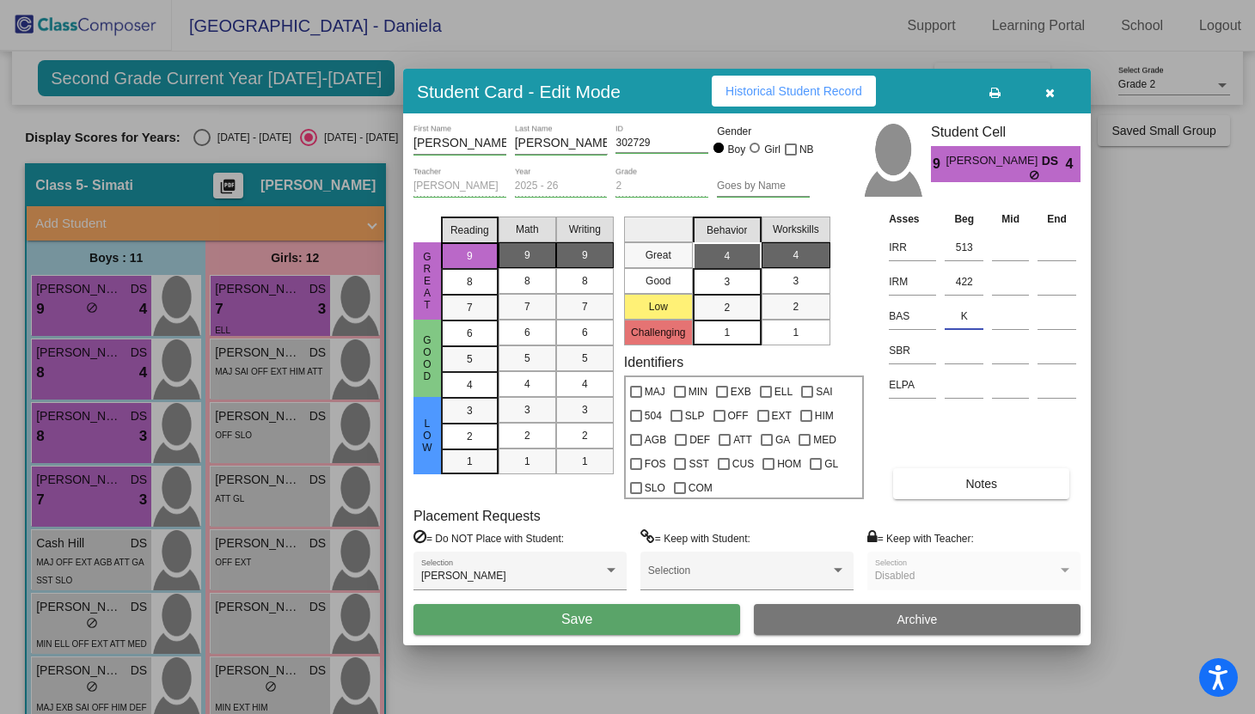
type input "K"
click at [677, 614] on button "Save" at bounding box center [576, 619] width 327 height 31
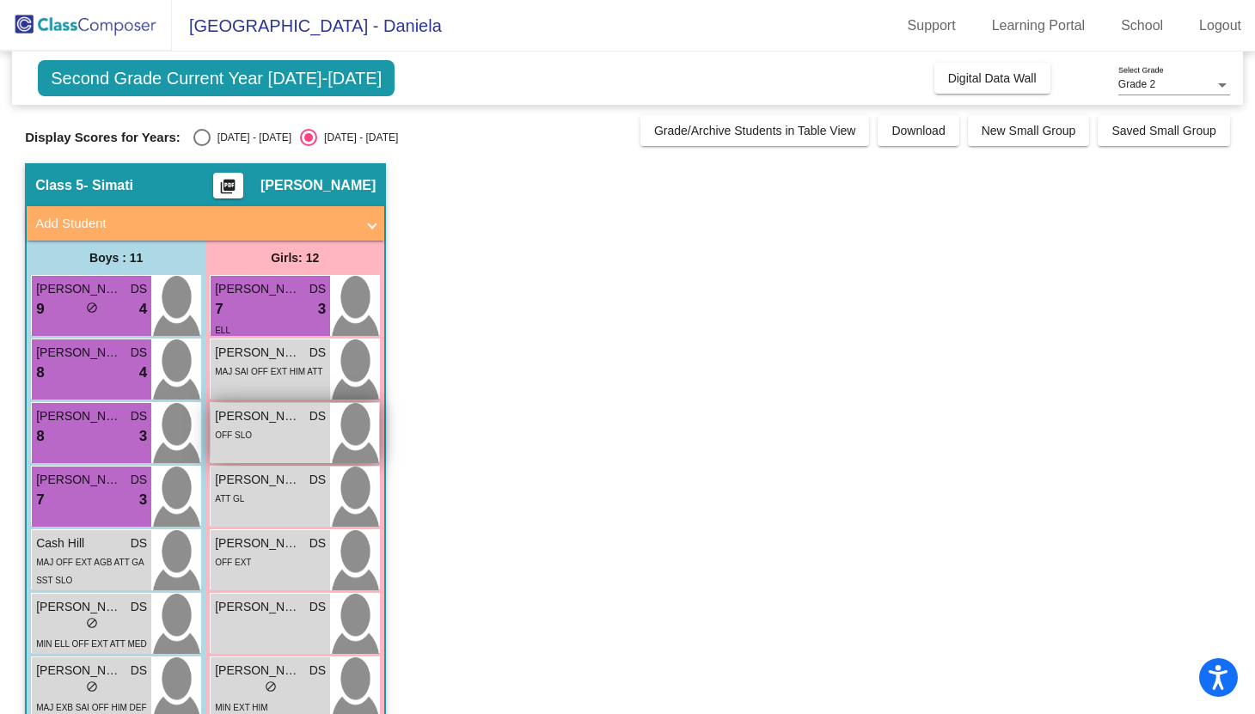
click at [239, 455] on div "Daisy Alonzo DS lock do_not_disturb_alt OFF SLO" at bounding box center [270, 433] width 119 height 60
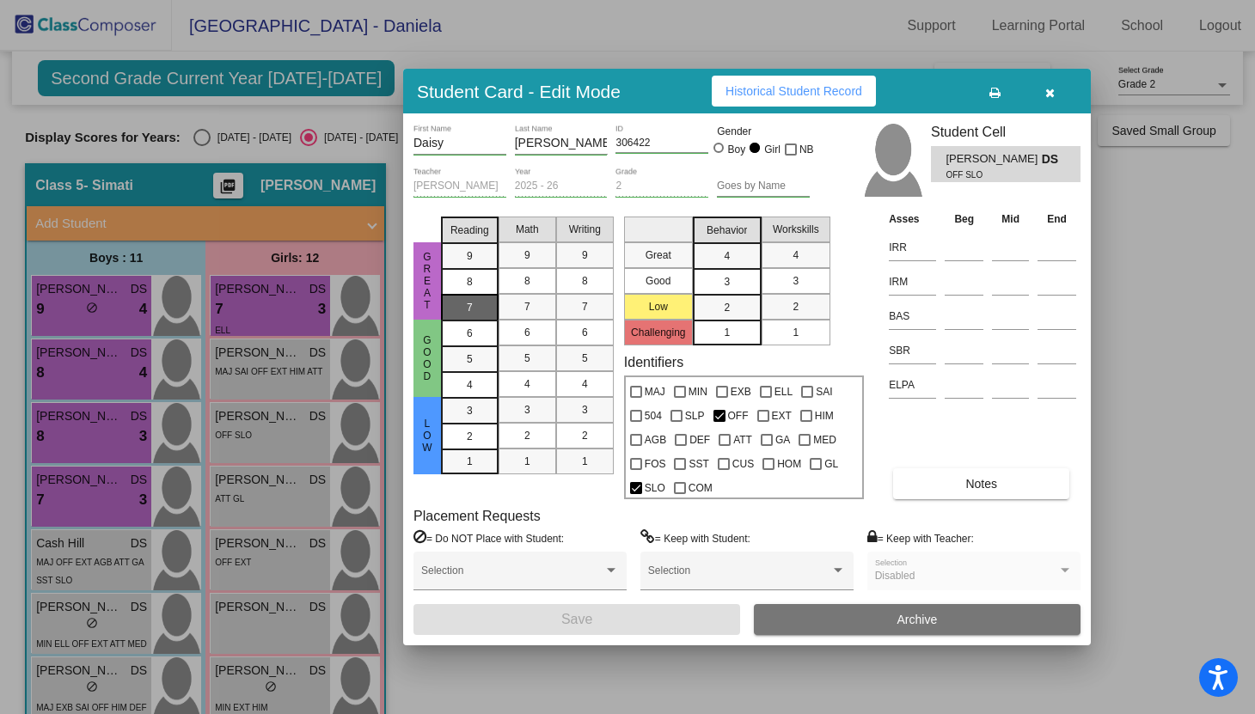
click at [475, 295] on div "7" at bounding box center [470, 308] width 34 height 26
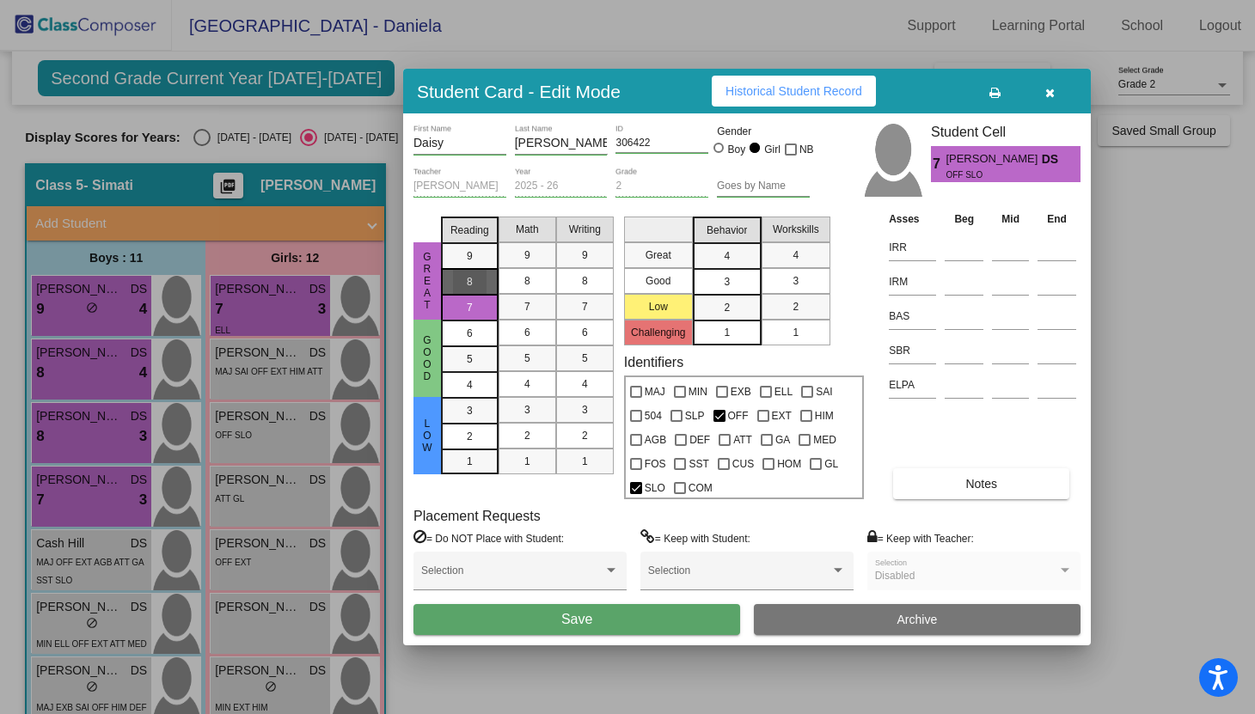
click at [475, 279] on div "8" at bounding box center [470, 282] width 34 height 26
click at [479, 296] on div "7" at bounding box center [470, 308] width 34 height 26
click at [524, 306] on div "7" at bounding box center [528, 307] width 34 height 26
click at [573, 309] on div "7" at bounding box center [585, 307] width 34 height 26
click at [733, 248] on div "4" at bounding box center [727, 256] width 34 height 26
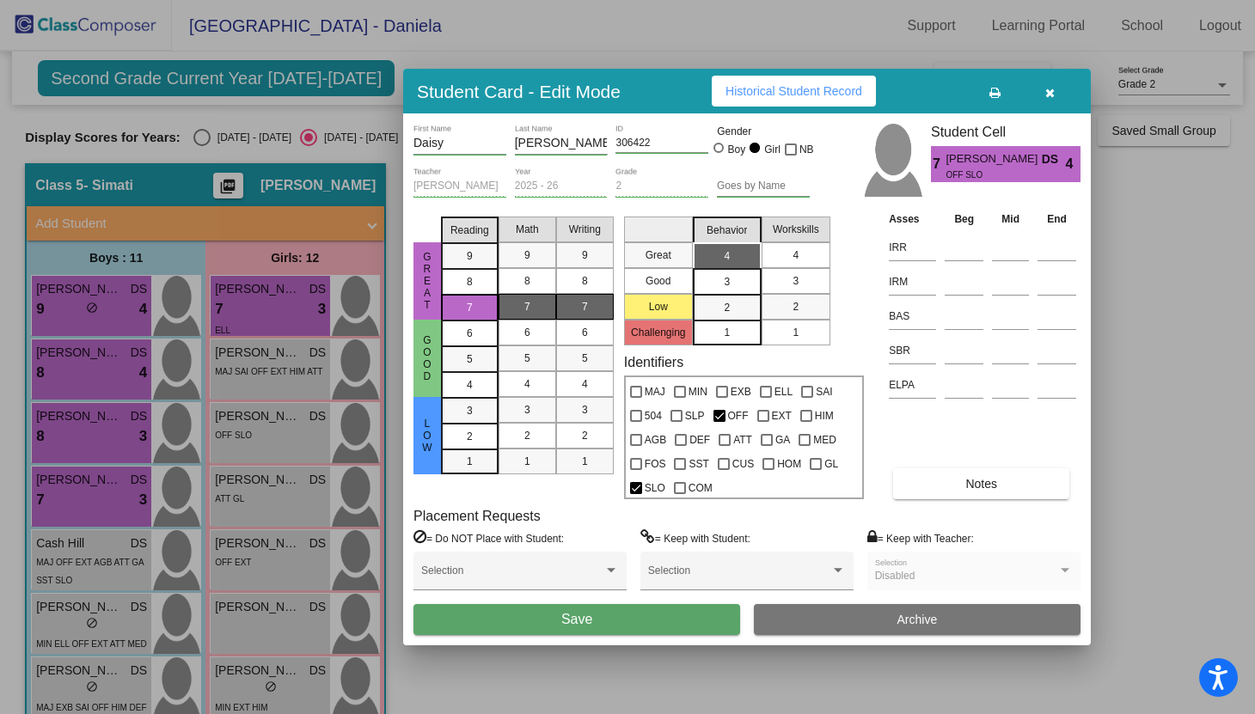
click at [799, 250] on div "4" at bounding box center [796, 255] width 34 height 26
click at [948, 249] on input at bounding box center [964, 248] width 39 height 26
type input "508"
click at [961, 278] on input at bounding box center [964, 282] width 39 height 26
type input "382"
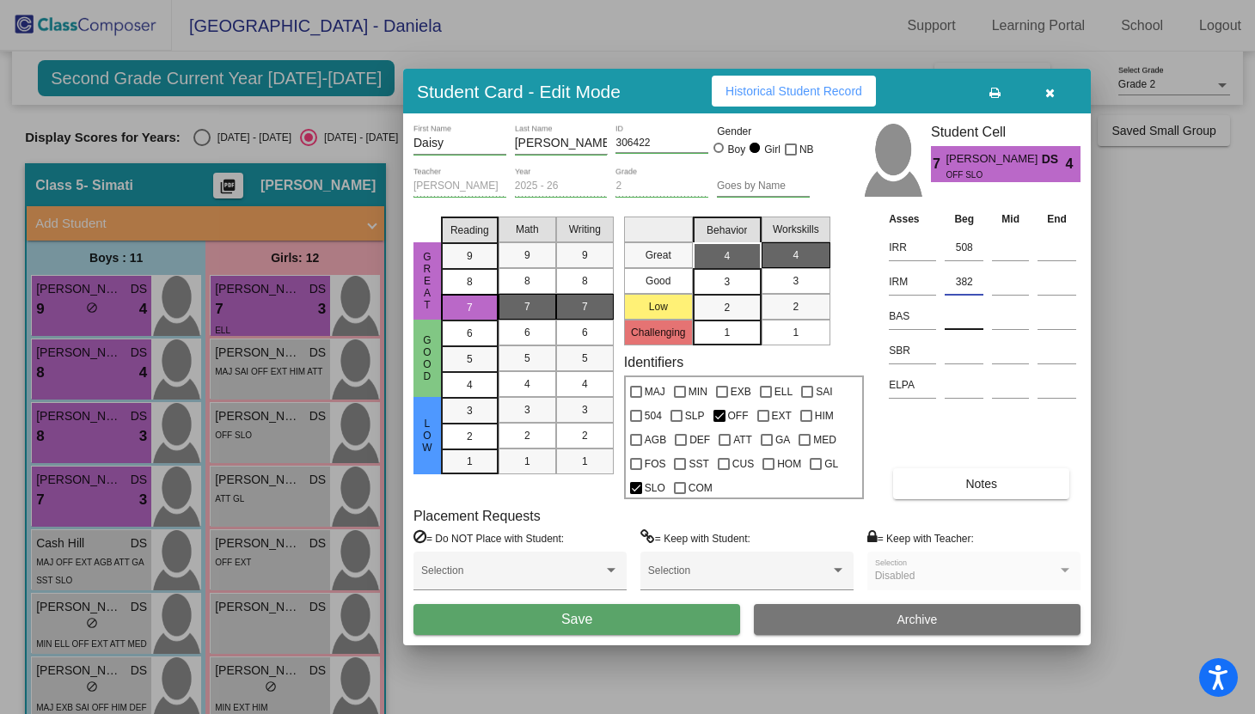
click at [953, 316] on input at bounding box center [964, 316] width 39 height 26
type input "J"
click at [918, 441] on div "Asses Beg Mid End IRR 508 IRM 382 BAS J SBR ELPA Notes" at bounding box center [983, 355] width 196 height 290
click at [619, 630] on button "Save" at bounding box center [576, 619] width 327 height 31
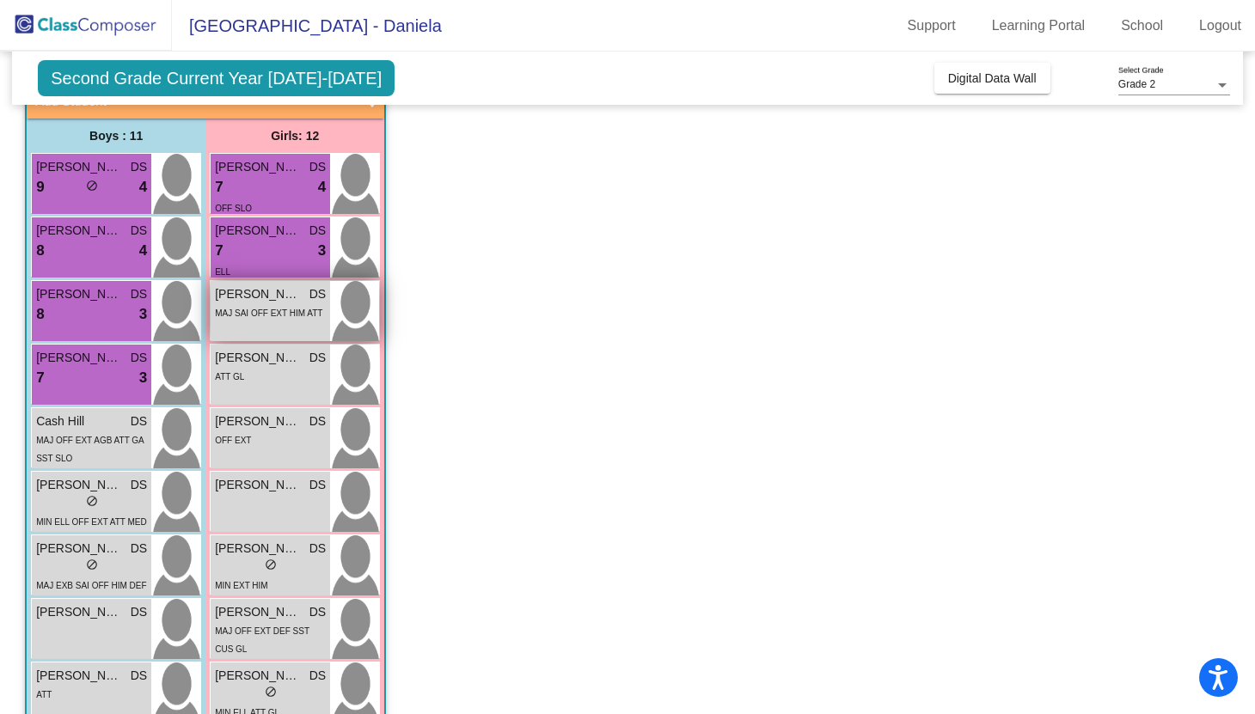
scroll to position [126, 0]
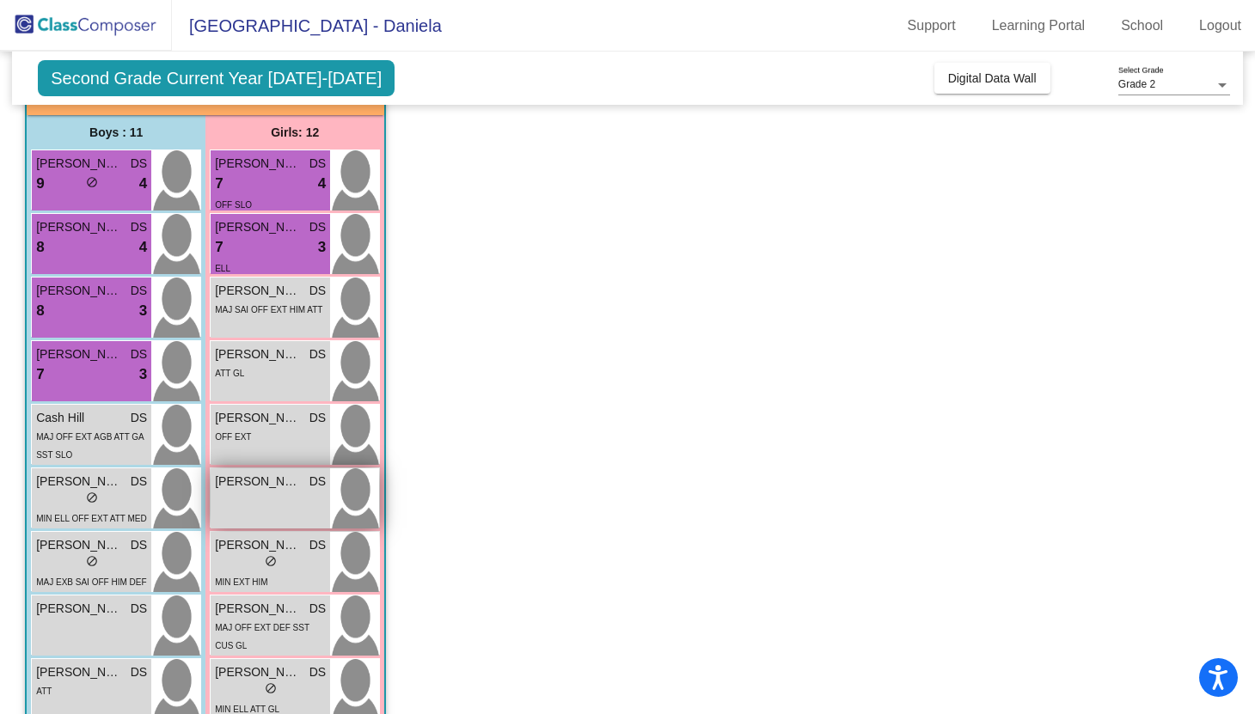
click at [288, 485] on span "Juliette Cueto" at bounding box center [258, 482] width 86 height 18
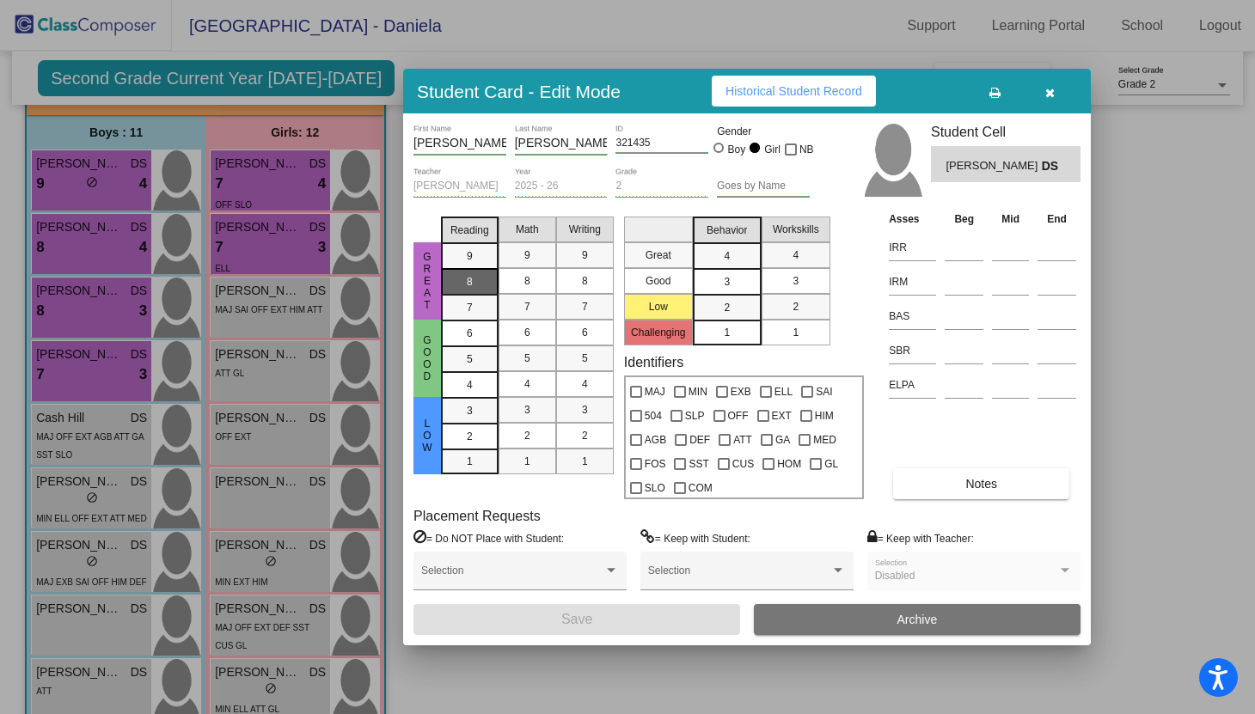
click at [465, 270] on div "8" at bounding box center [470, 282] width 34 height 26
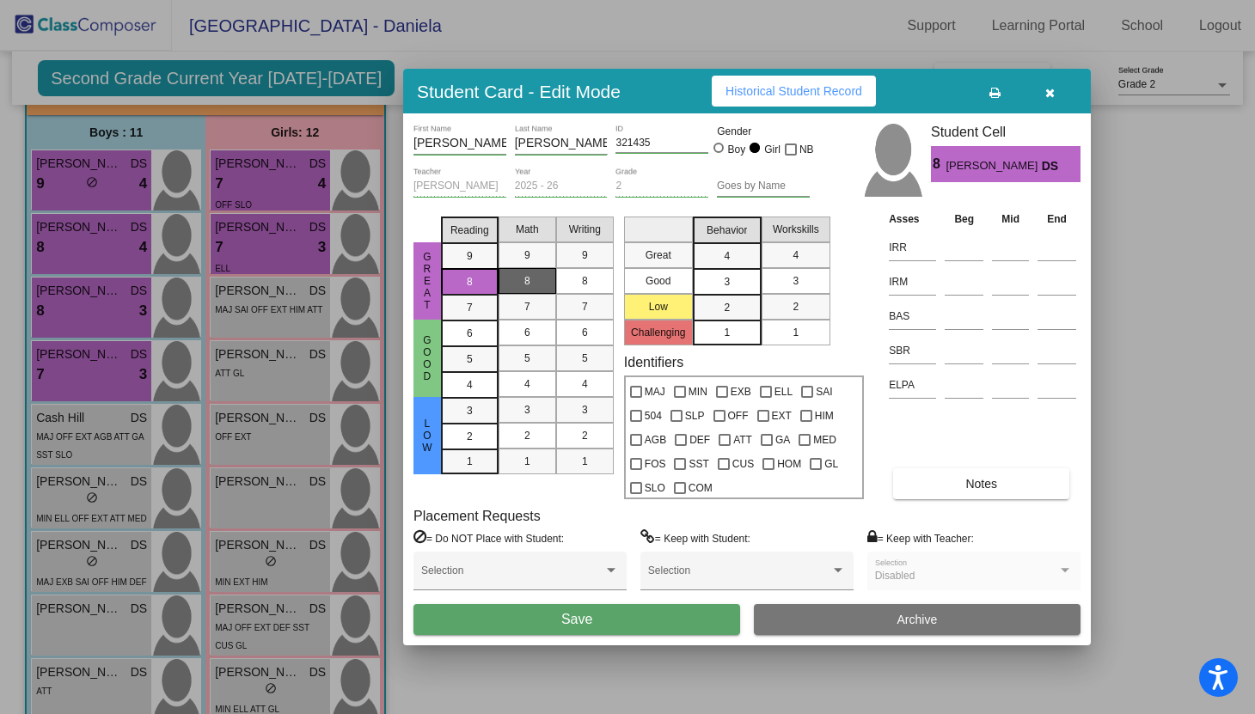
click at [518, 280] on div "8" at bounding box center [528, 281] width 34 height 26
click at [575, 280] on div "8" at bounding box center [585, 281] width 34 height 26
click at [722, 254] on div "4" at bounding box center [727, 256] width 34 height 26
click at [804, 245] on div "4" at bounding box center [796, 255] width 34 height 26
click at [952, 251] on input at bounding box center [964, 248] width 39 height 26
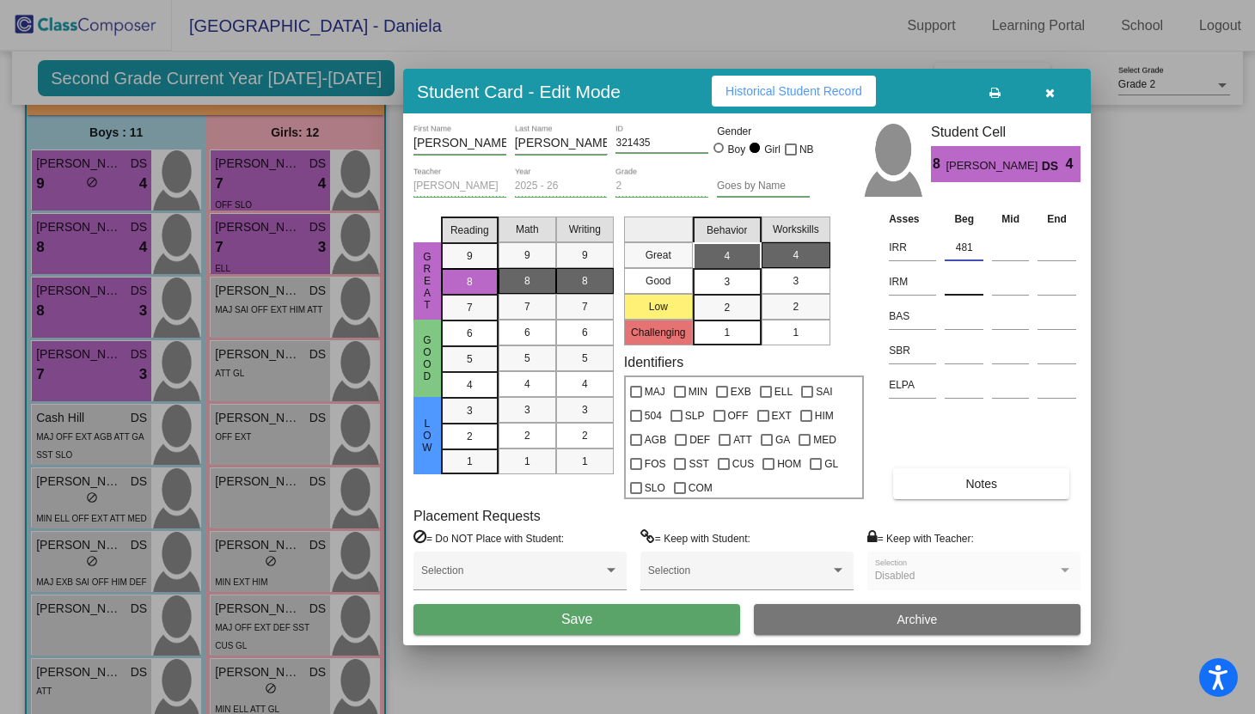
type input "481"
click at [961, 291] on input at bounding box center [964, 282] width 39 height 26
type input "416"
click at [944, 429] on div "Asses Beg Mid End IRR 481 IRM 416 BAS SBR ELPA Notes" at bounding box center [983, 355] width 196 height 290
click at [958, 323] on input at bounding box center [964, 316] width 39 height 26
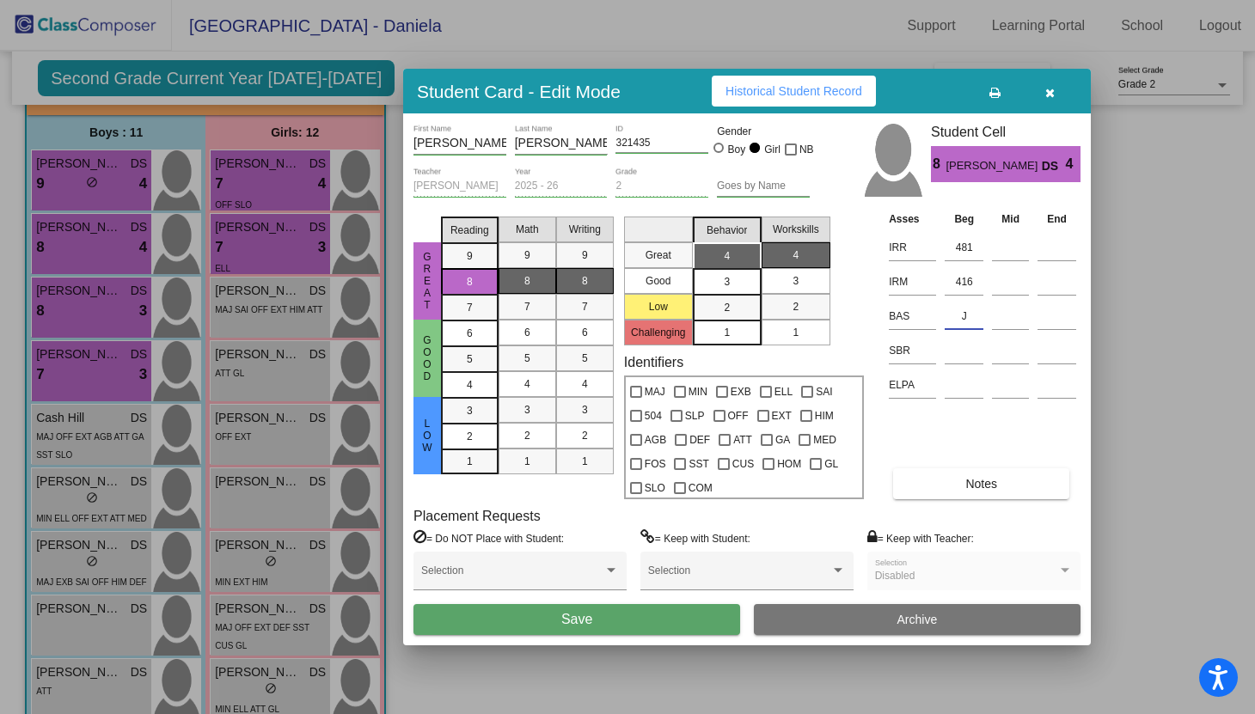
type input "J"
click at [678, 613] on button "Save" at bounding box center [576, 619] width 327 height 31
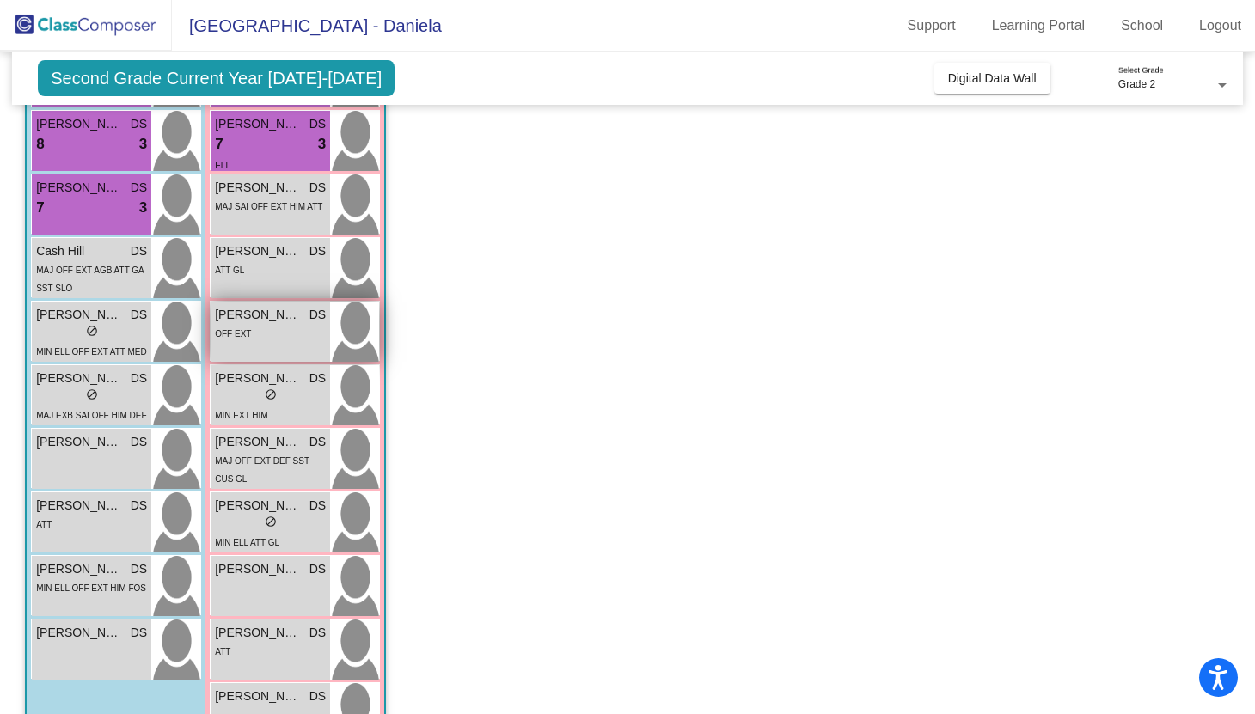
scroll to position [352, 0]
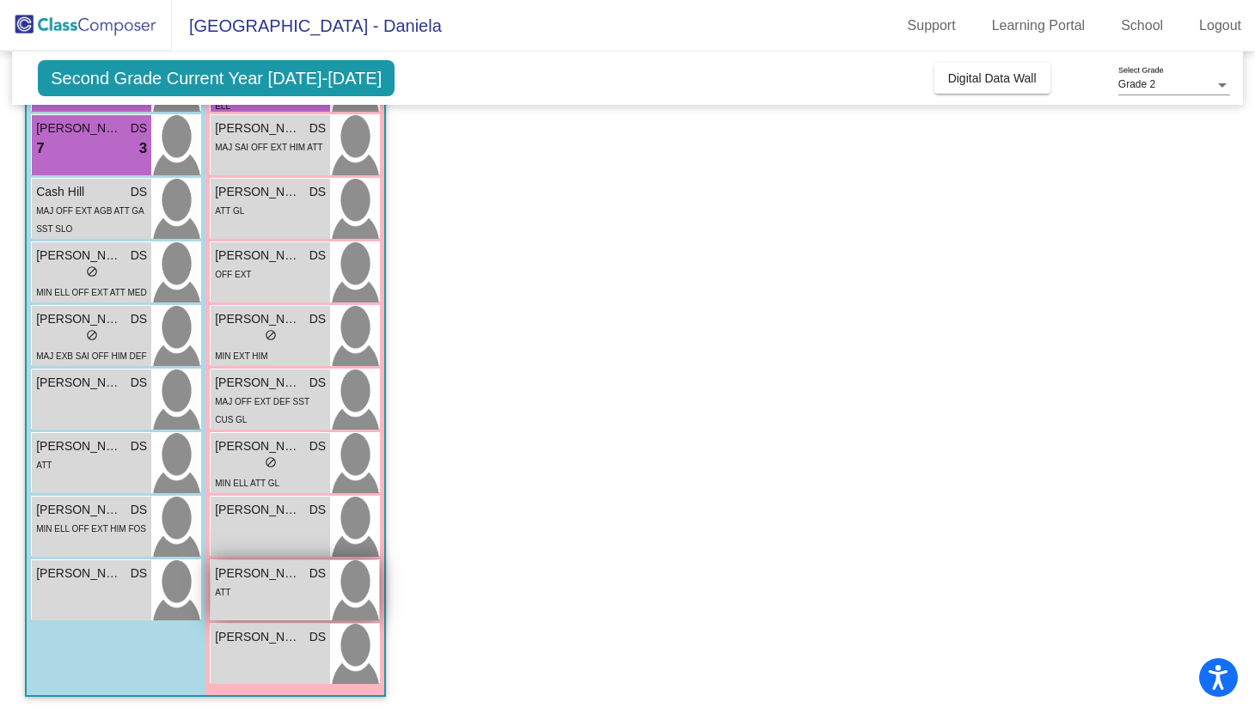
click at [266, 599] on div "ATT" at bounding box center [270, 592] width 111 height 18
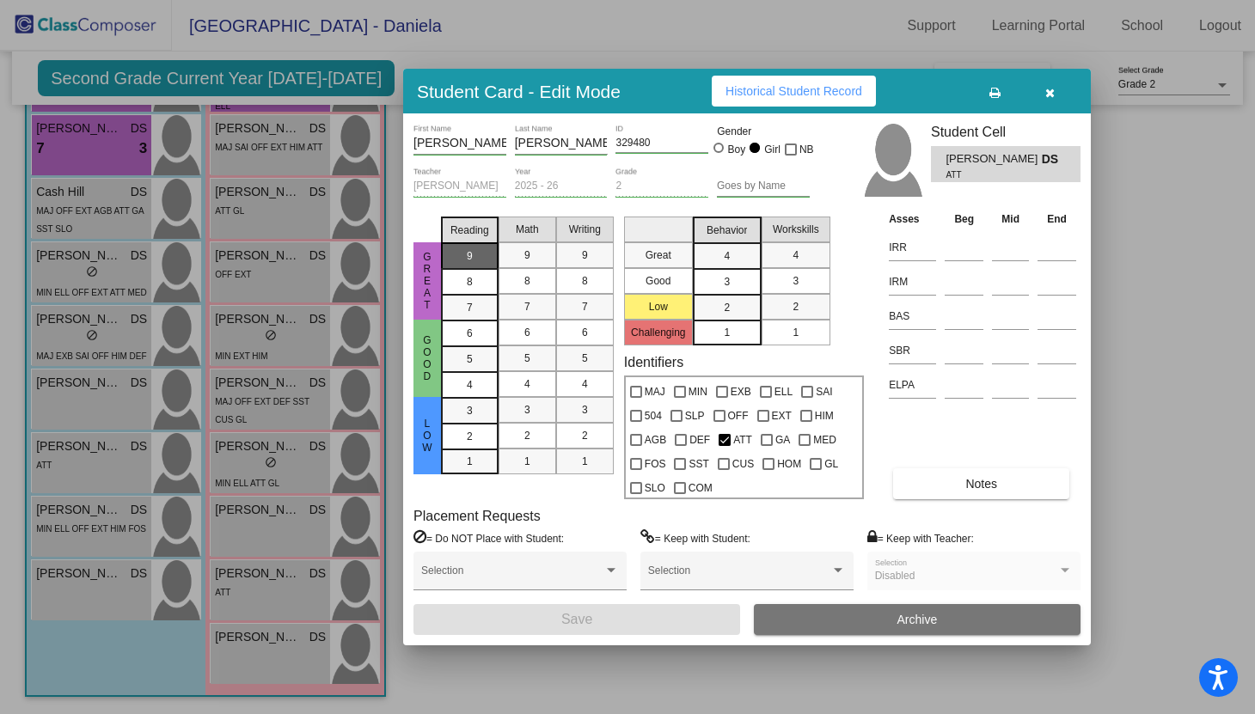
click at [462, 260] on div "9" at bounding box center [470, 256] width 34 height 26
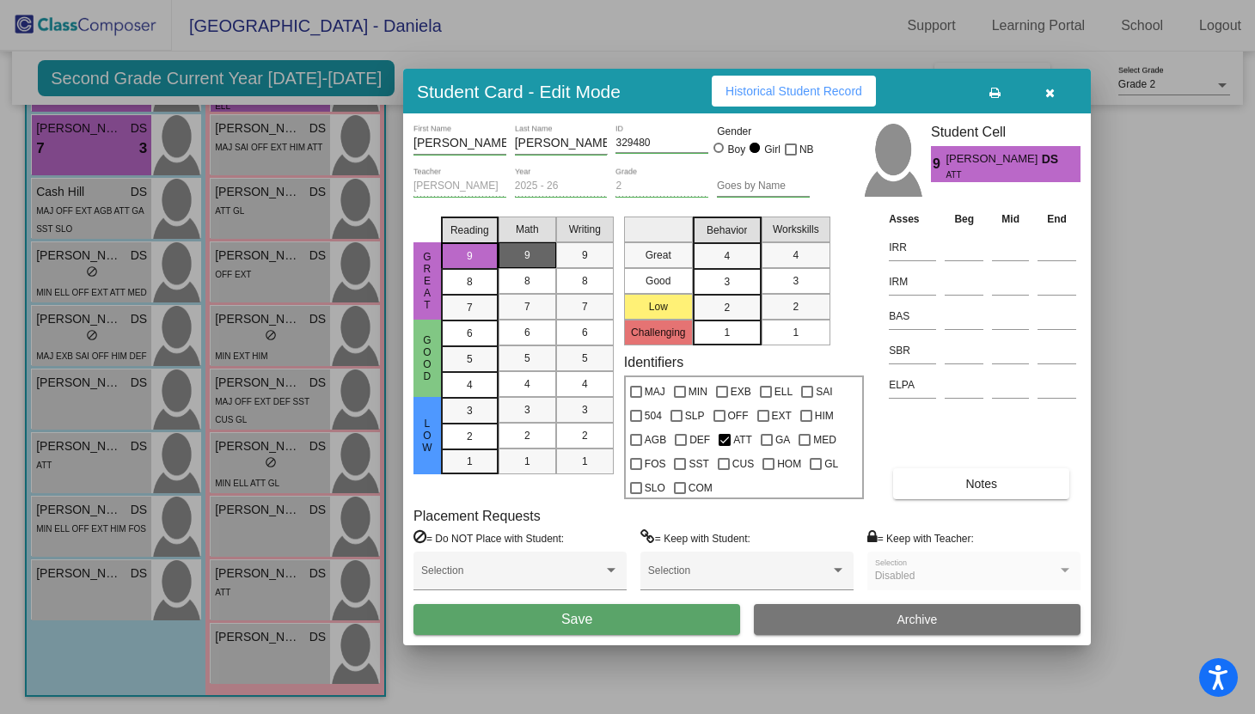
click at [535, 248] on div "9" at bounding box center [528, 255] width 34 height 26
click at [582, 250] on span "9" at bounding box center [585, 255] width 6 height 15
click at [759, 263] on mat-list-option "4" at bounding box center [727, 255] width 69 height 26
click at [784, 255] on div "4" at bounding box center [796, 255] width 34 height 26
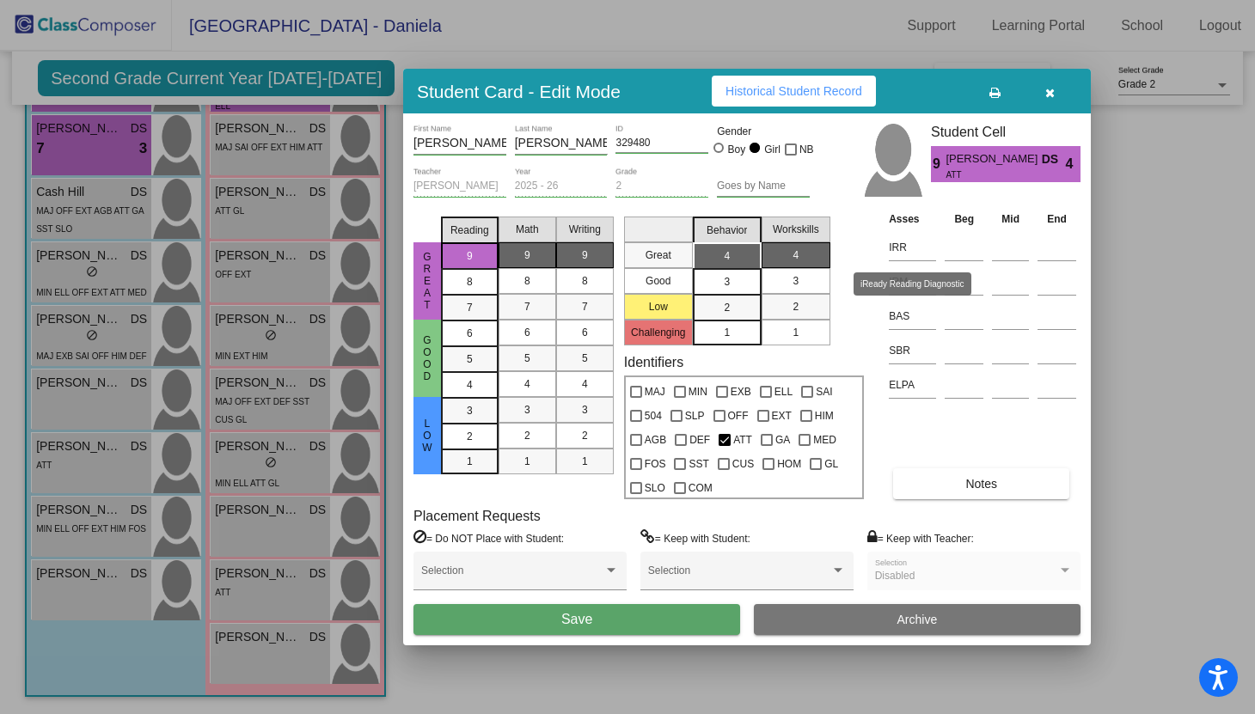
click at [940, 245] on td at bounding box center [963, 246] width 47 height 34
click at [956, 246] on input at bounding box center [964, 248] width 39 height 26
type input "485"
click at [963, 284] on input at bounding box center [964, 282] width 39 height 26
type input "406"
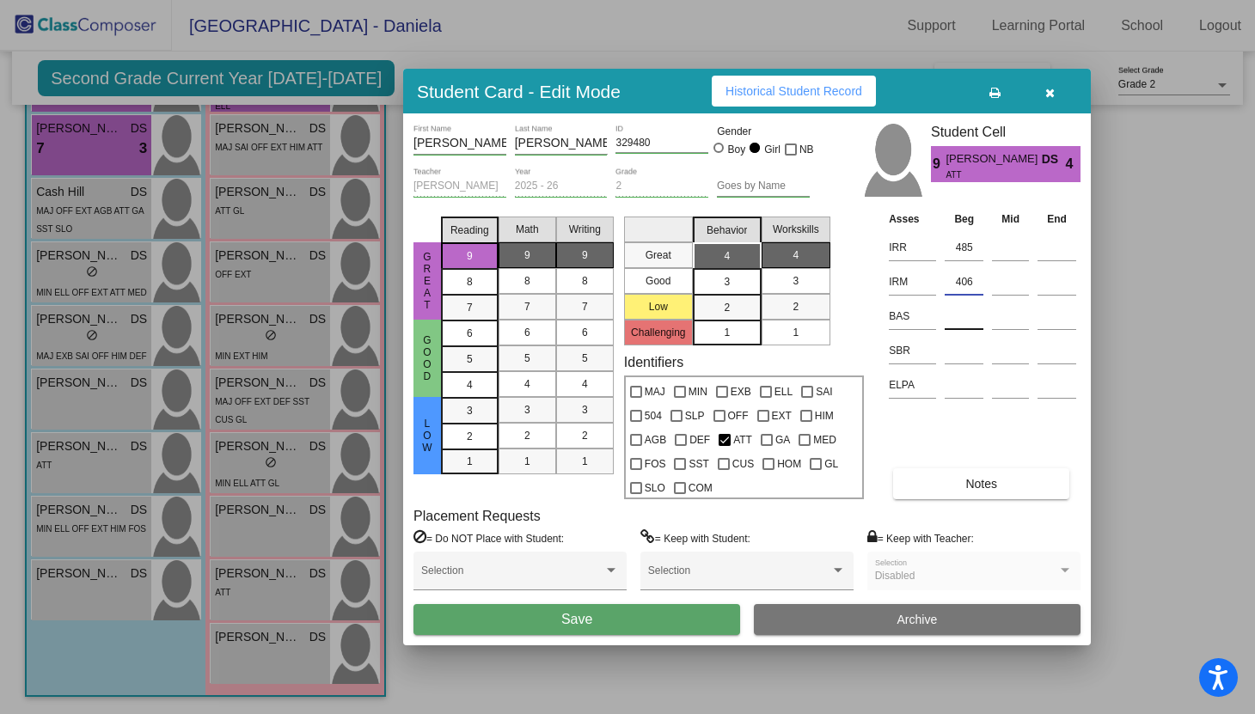
click at [961, 315] on input at bounding box center [964, 316] width 39 height 26
type input "J"
click at [917, 441] on div "Asses Beg Mid End IRR 485 IRM 406 BAS J SBR ELPA Notes" at bounding box center [983, 355] width 196 height 290
click at [708, 609] on button "Save" at bounding box center [576, 619] width 327 height 31
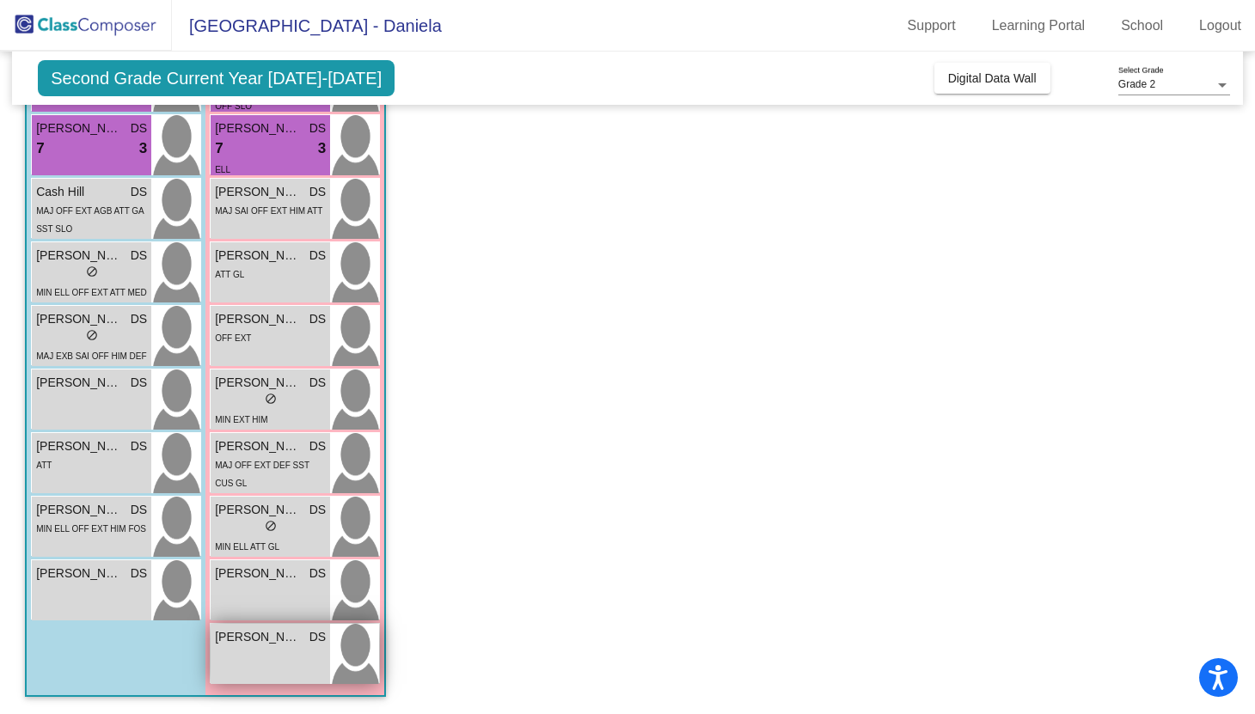
click at [219, 665] on div "Stella Block DS lock do_not_disturb_alt" at bounding box center [270, 654] width 119 height 60
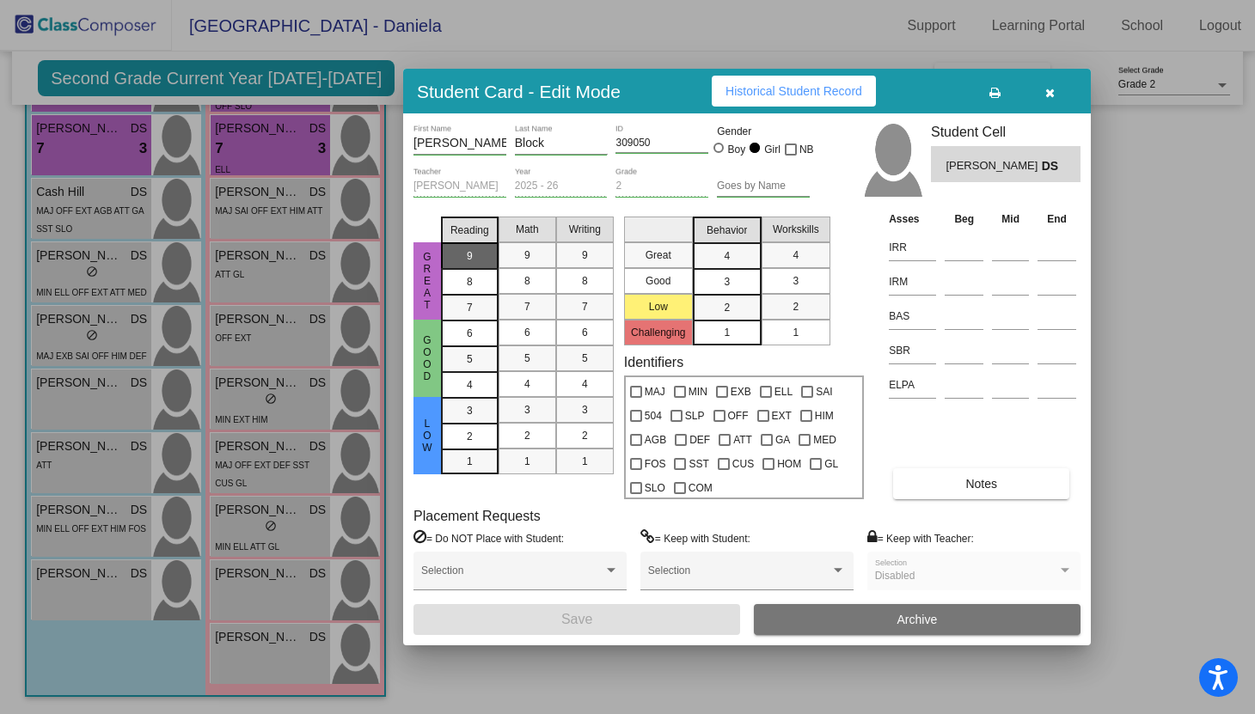
click at [478, 255] on div "9" at bounding box center [470, 256] width 34 height 26
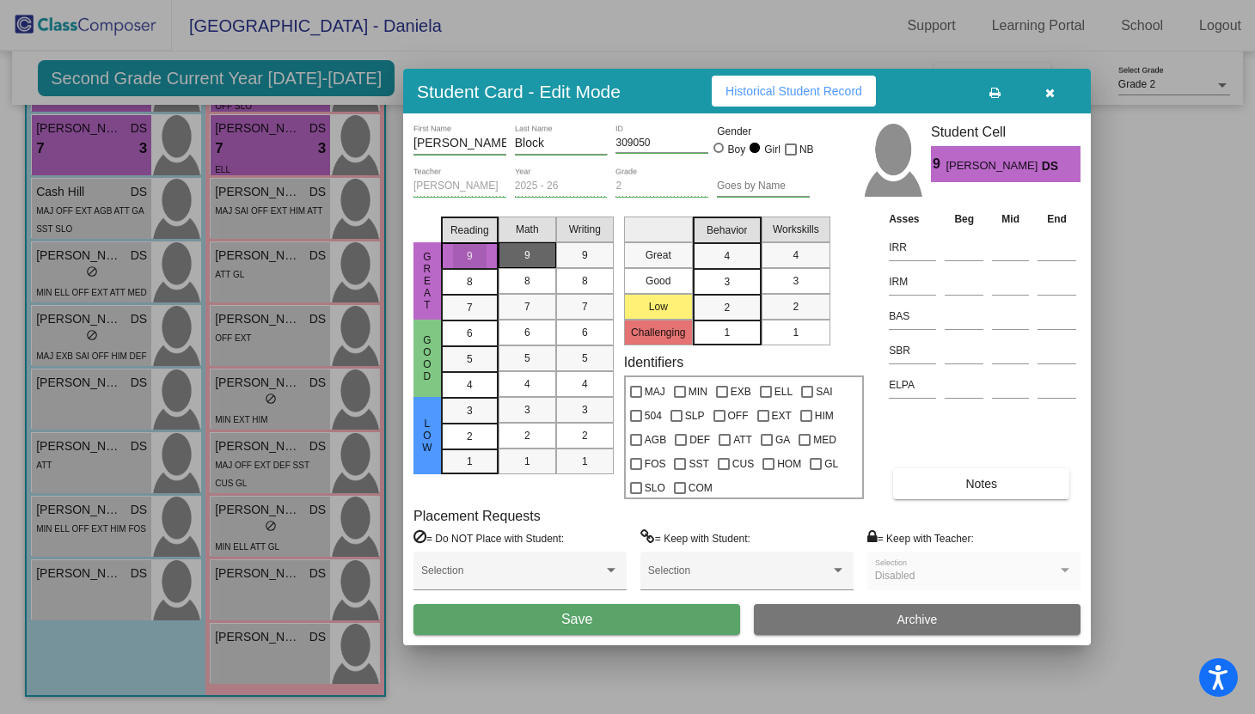
click at [517, 258] on div "9" at bounding box center [528, 255] width 34 height 26
click at [579, 261] on div "9" at bounding box center [585, 255] width 34 height 26
click at [733, 256] on div "4" at bounding box center [727, 256] width 34 height 26
click at [815, 255] on mat-list-option "4" at bounding box center [796, 255] width 69 height 26
click at [947, 340] on input at bounding box center [964, 351] width 39 height 26
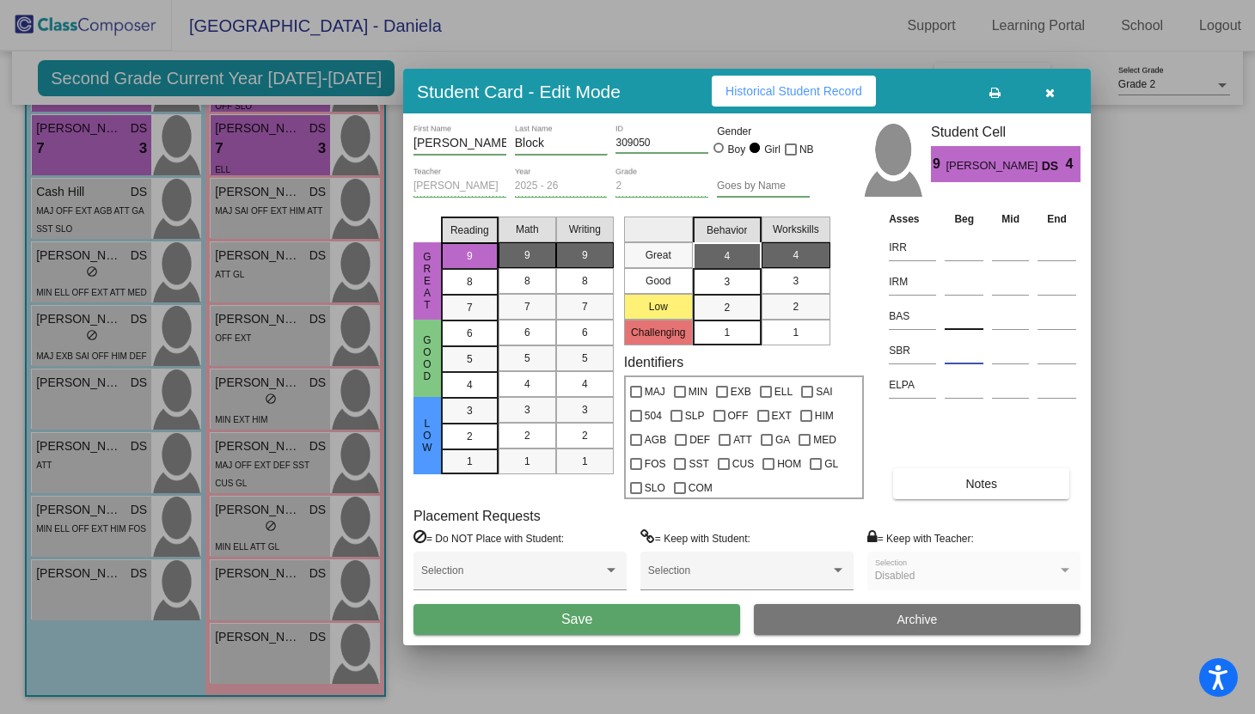
click at [946, 321] on input at bounding box center [964, 316] width 39 height 26
type input "K"
click at [946, 260] on input at bounding box center [964, 248] width 39 height 26
type input "520"
click at [966, 285] on input at bounding box center [964, 282] width 39 height 26
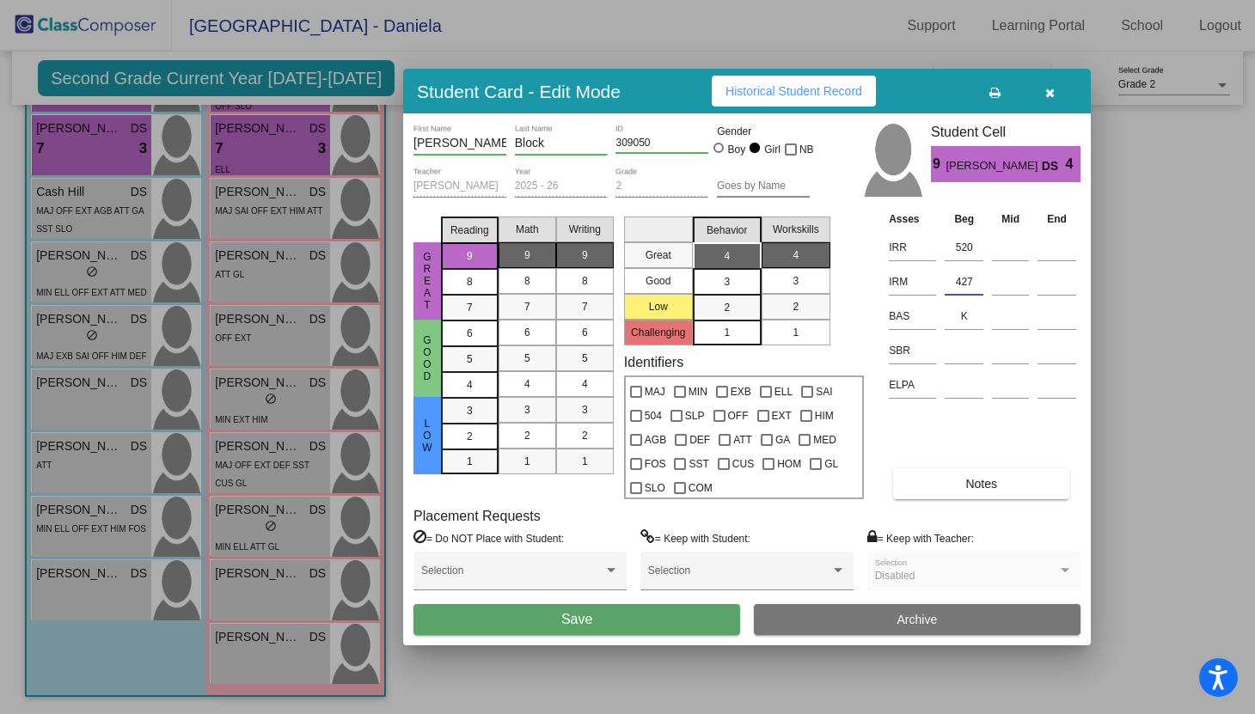
type input "427"
click at [1120, 325] on div at bounding box center [627, 357] width 1255 height 714
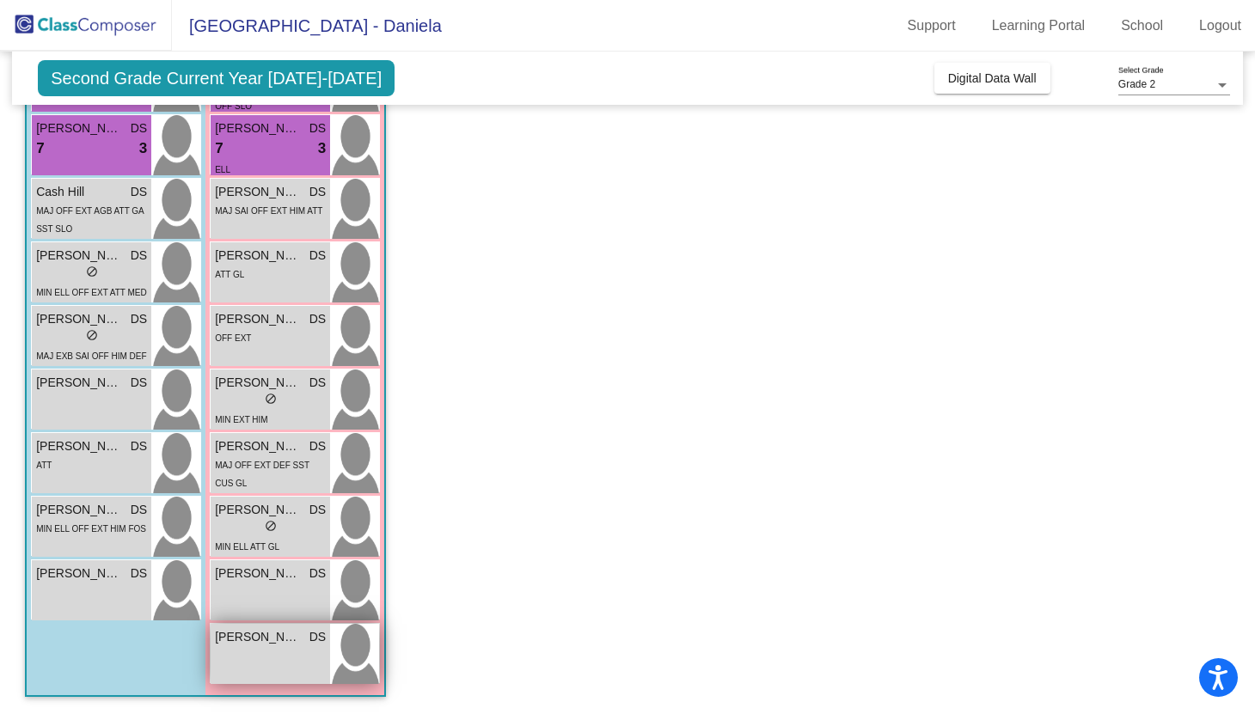
click at [252, 659] on div "Stella Block DS lock do_not_disturb_alt" at bounding box center [270, 654] width 119 height 60
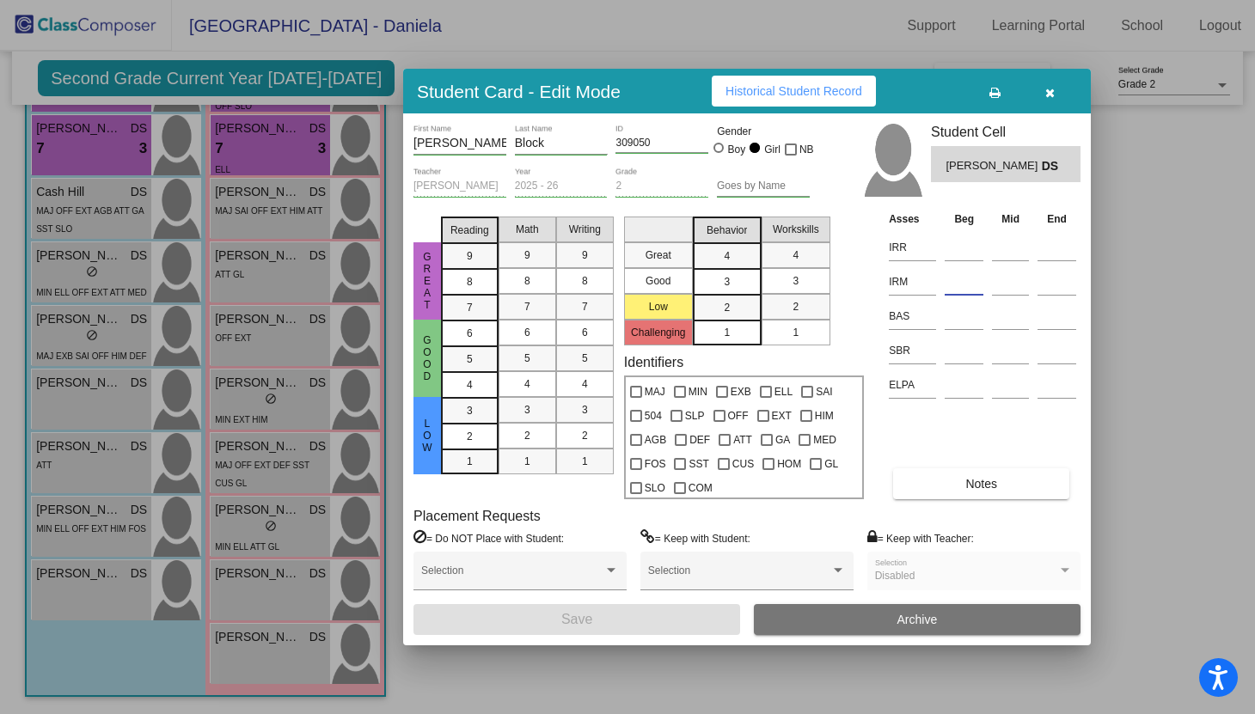
click at [971, 276] on input at bounding box center [964, 282] width 39 height 26
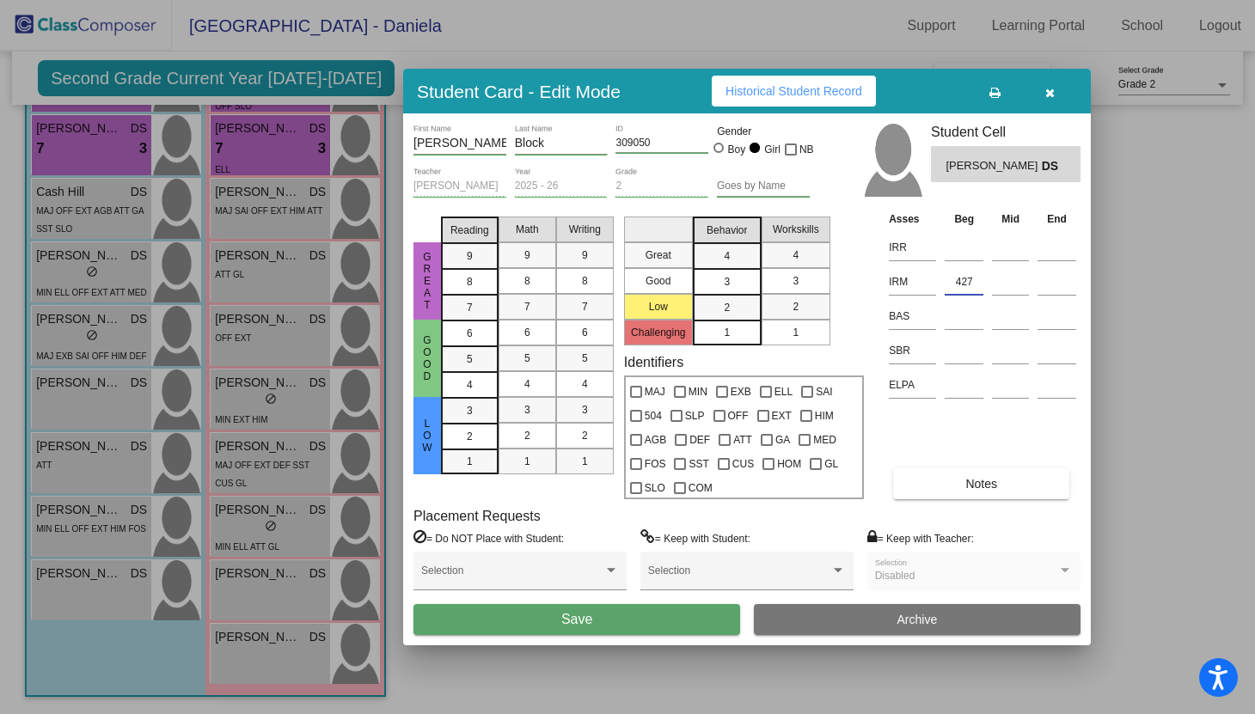
type input "427"
click at [964, 249] on input at bounding box center [964, 248] width 39 height 26
type input "520"
click at [785, 247] on div "4" at bounding box center [796, 255] width 34 height 26
click at [731, 259] on div "4" at bounding box center [727, 256] width 34 height 26
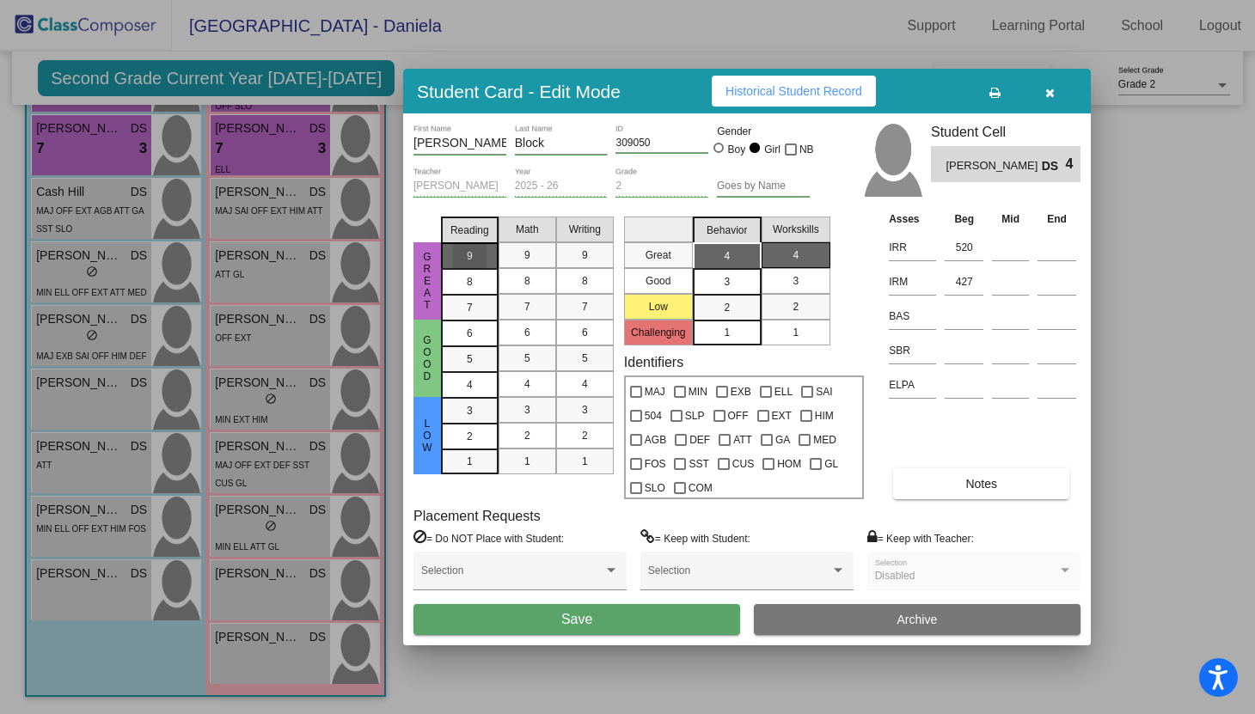
click at [450, 250] on mat-list-option "9" at bounding box center [470, 255] width 58 height 26
click at [533, 253] on div "9" at bounding box center [528, 255] width 34 height 26
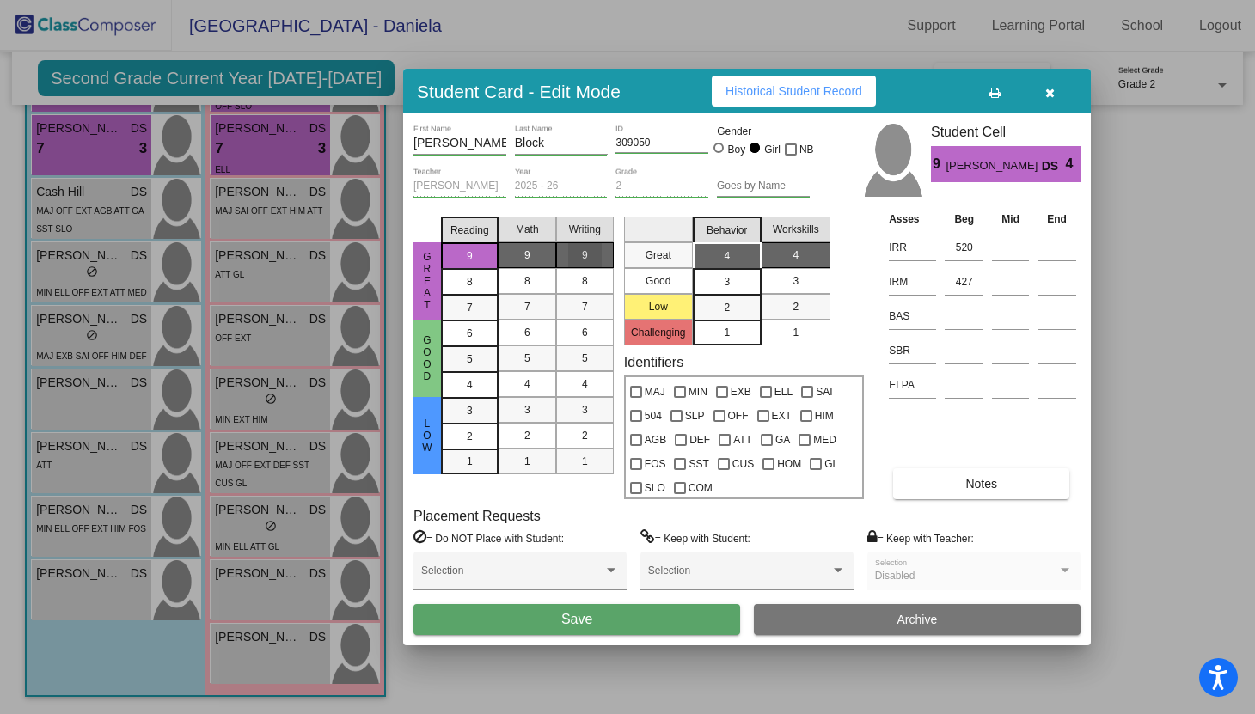
click at [597, 253] on div "9" at bounding box center [585, 255] width 34 height 26
click at [628, 633] on button "Save" at bounding box center [576, 619] width 327 height 31
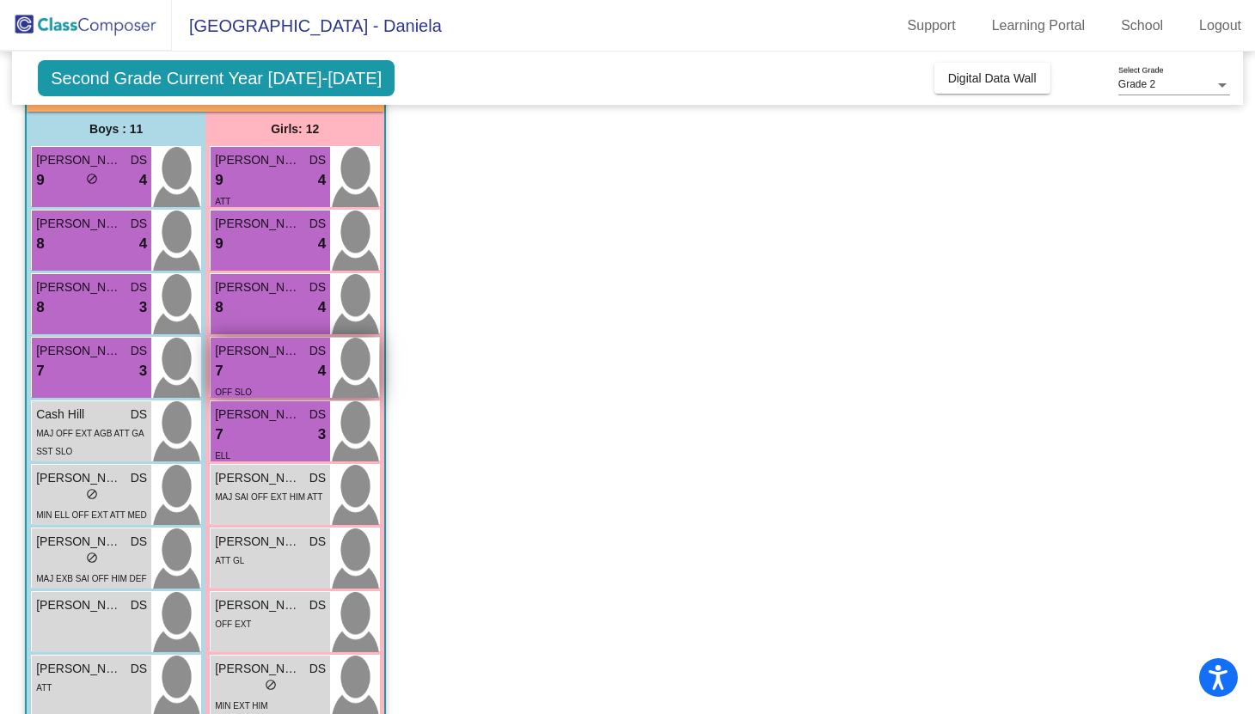
scroll to position [134, 0]
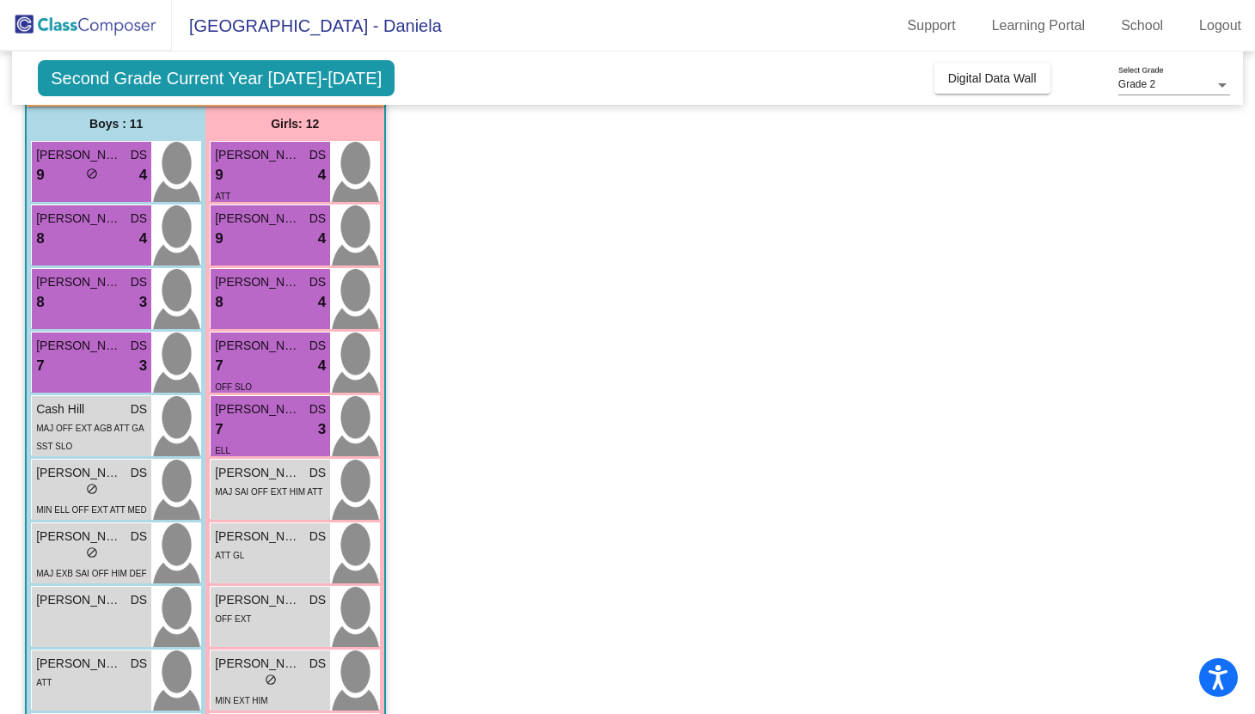
click at [30, 633] on div "Jeremiah Olivas DS 9 lock do_not_disturb_alt 4 Jesiah Moya DS 8 lock do_not_dis…" at bounding box center [116, 491] width 179 height 700
click at [62, 615] on div "Jesus Rocha DS lock do_not_disturb_alt" at bounding box center [91, 617] width 119 height 60
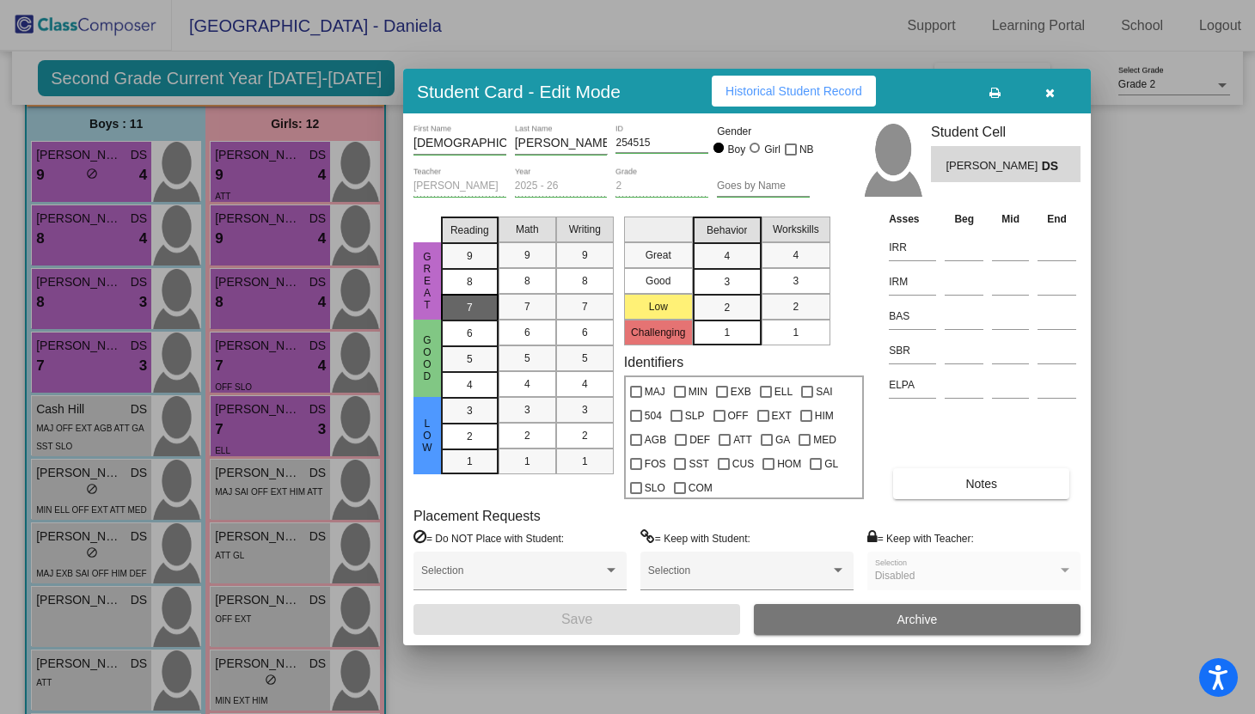
click at [467, 306] on span "7" at bounding box center [470, 307] width 6 height 15
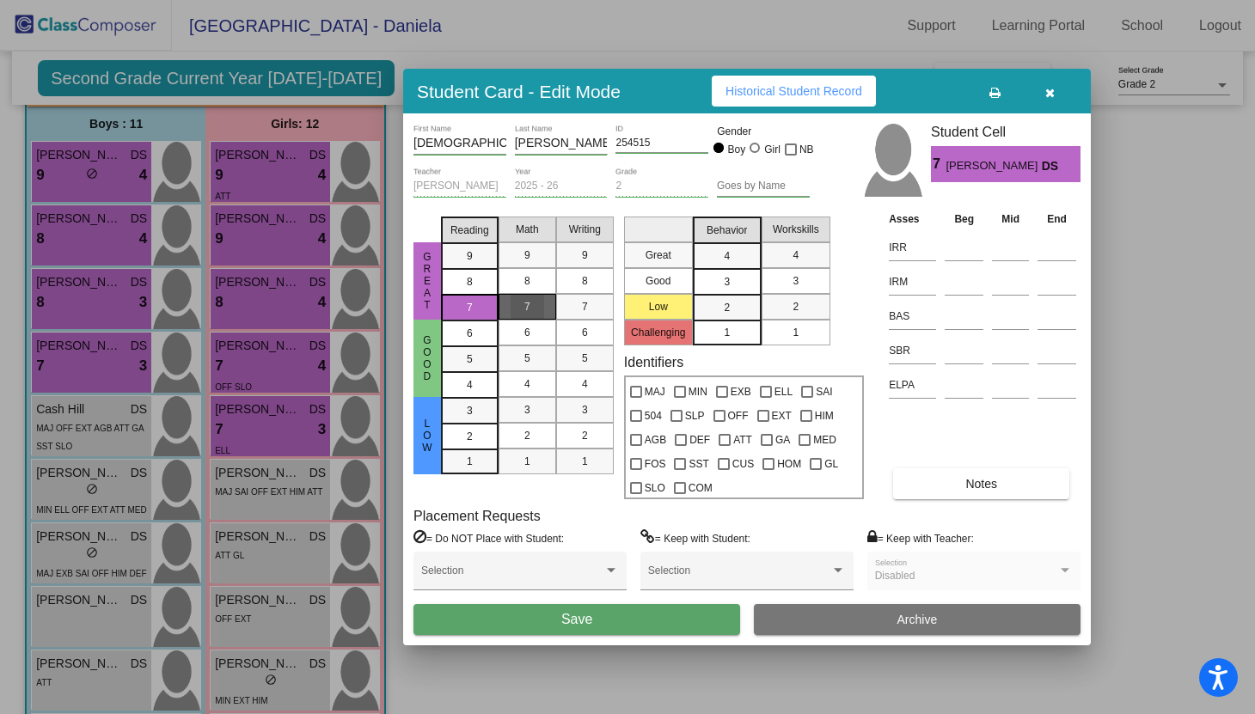
click at [536, 305] on div "7" at bounding box center [528, 307] width 34 height 26
click at [733, 248] on div "4" at bounding box center [727, 256] width 34 height 26
click at [786, 262] on div "4" at bounding box center [796, 255] width 34 height 26
click at [733, 258] on div "4" at bounding box center [727, 256] width 34 height 26
click at [733, 269] on div "3" at bounding box center [727, 282] width 34 height 26
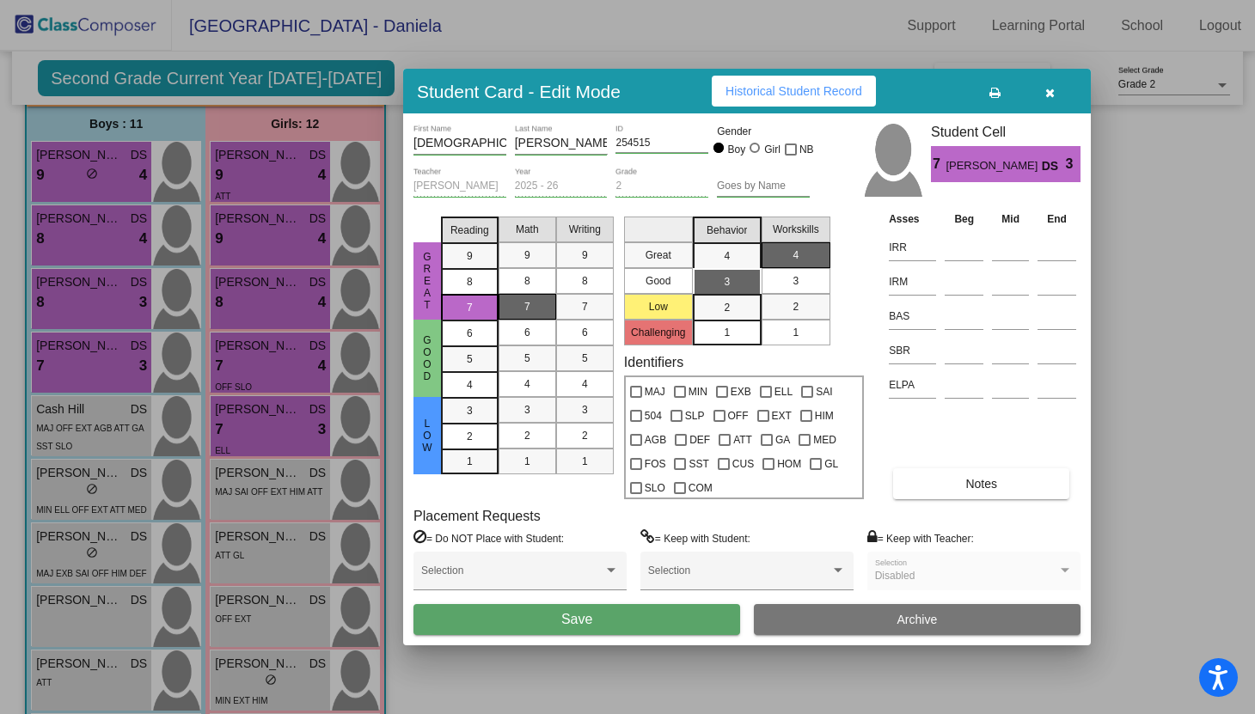
click at [771, 285] on mat-list-option "3" at bounding box center [796, 281] width 69 height 26
click at [961, 253] on input at bounding box center [964, 248] width 39 height 26
type input "454"
click at [970, 274] on input at bounding box center [964, 282] width 39 height 26
type input "409"
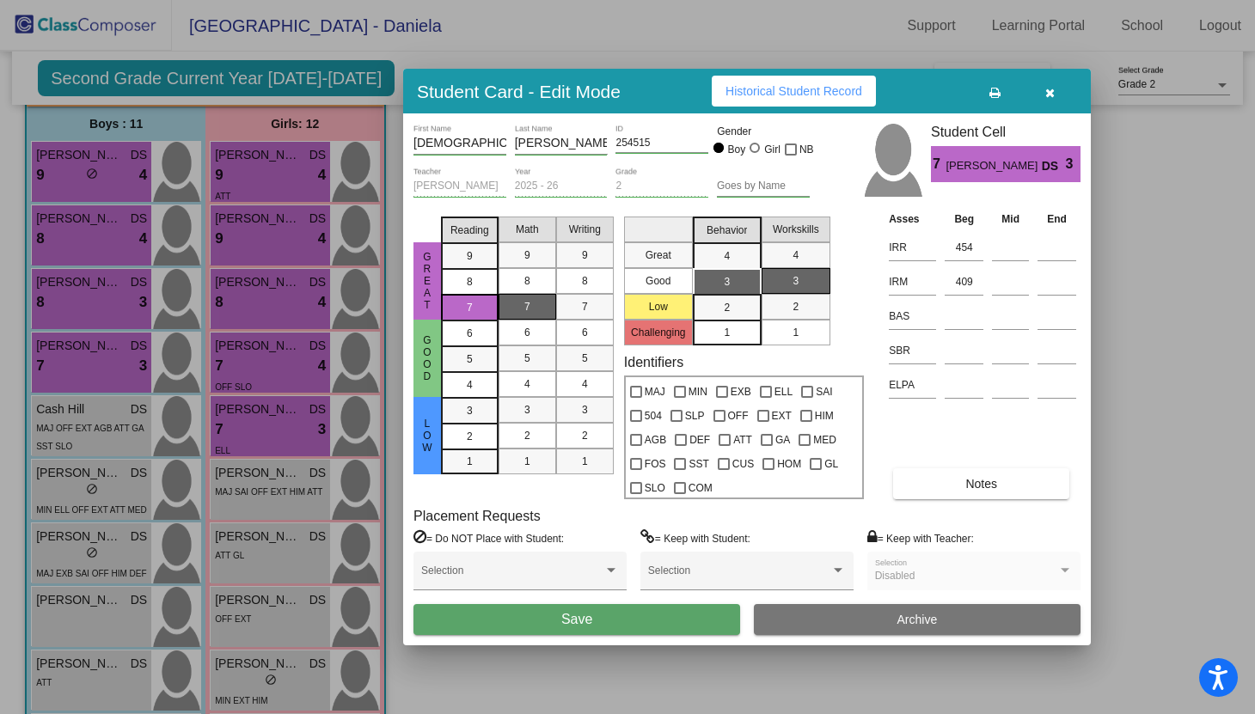
click at [936, 424] on div "Asses Beg Mid End IRR 454 IRM 409 BAS SBR ELPA Notes" at bounding box center [983, 355] width 196 height 290
click at [677, 617] on button "Save" at bounding box center [576, 619] width 327 height 31
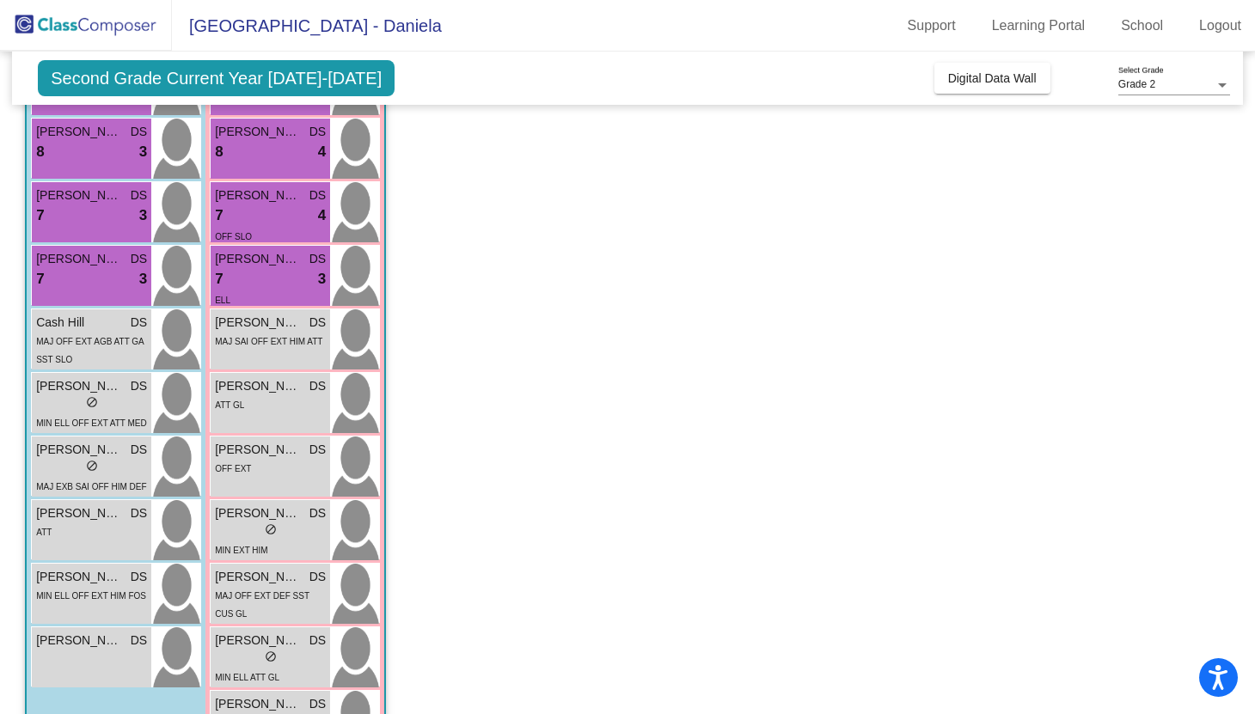
scroll to position [352, 0]
